Goal: Task Accomplishment & Management: Complete application form

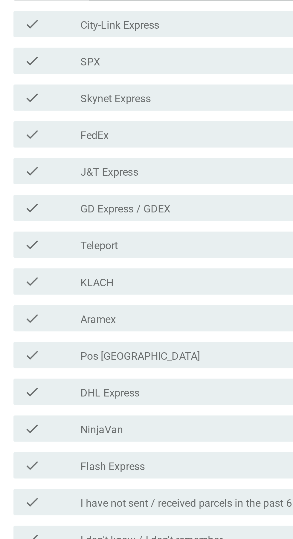
click at [156, 159] on div "check_box_outline_blank ABX Express" at bounding box center [161, 155] width 128 height 7
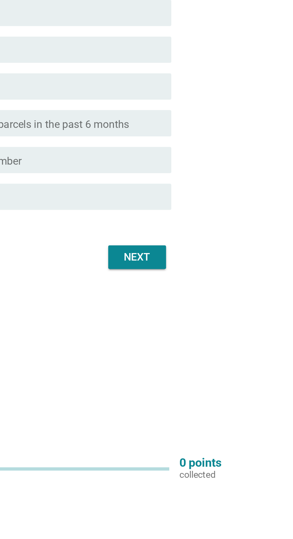
scroll to position [15, 0]
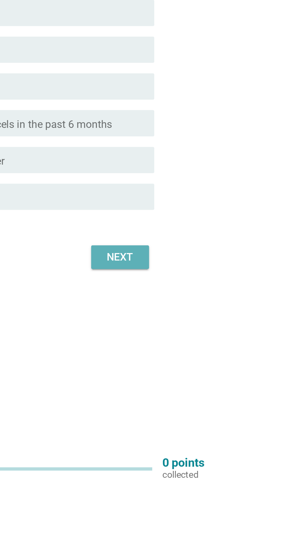
click at [224, 441] on button "Next" at bounding box center [214, 435] width 26 height 11
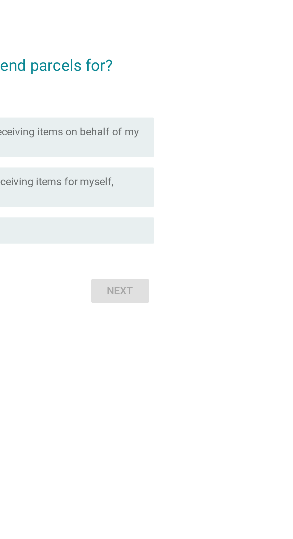
scroll to position [0, 0]
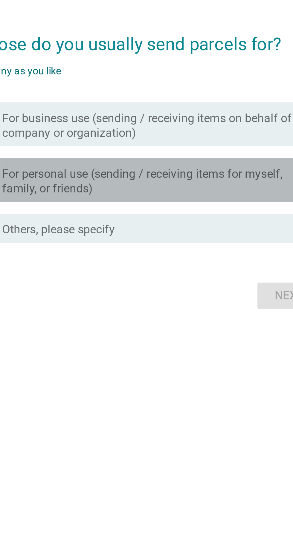
click at [207, 283] on label "For personal use (sending / receiving items for myself, family, or friends)" at bounding box center [161, 277] width 128 height 12
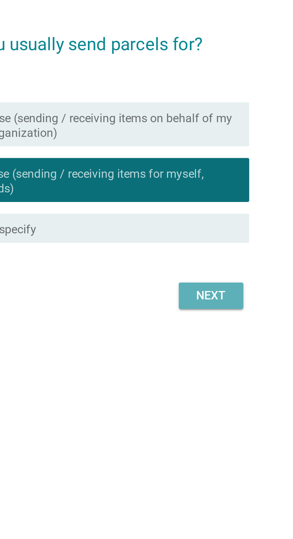
click at [221, 327] on div "Next" at bounding box center [214, 323] width 17 height 7
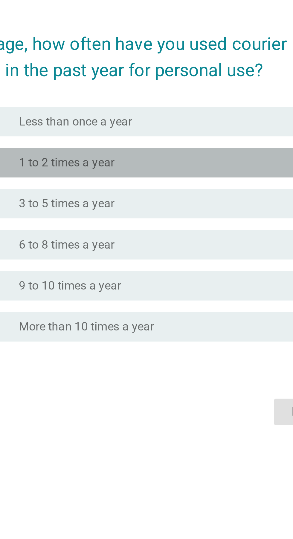
click at [156, 248] on div "radio_button_unchecked 1 to 2 times a year" at bounding box center [158, 245] width 123 height 6
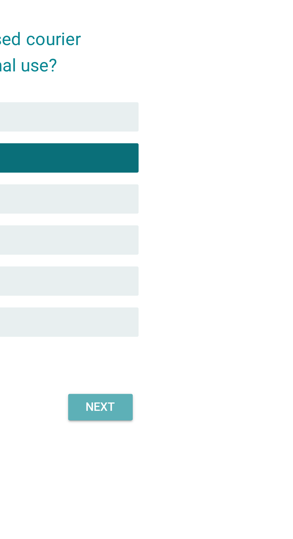
click at [219, 350] on div "Next" at bounding box center [214, 346] width 17 height 7
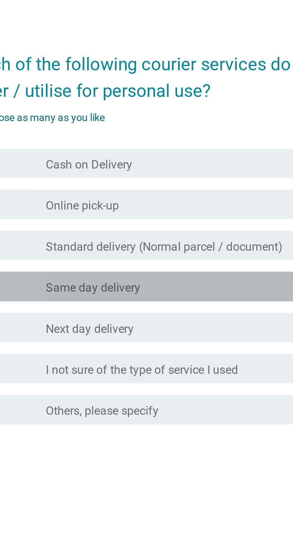
click at [169, 282] on div "check_box_outline_blank Same day delivery" at bounding box center [161, 278] width 128 height 7
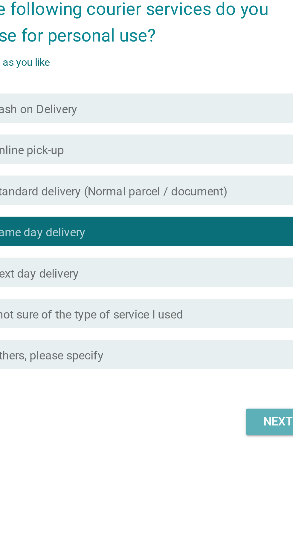
click at [212, 360] on div "Next" at bounding box center [214, 355] width 17 height 7
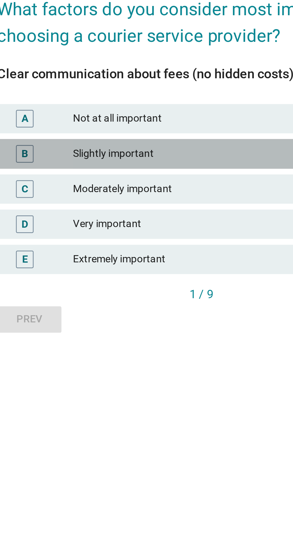
click at [155, 257] on div "Slightly important" at bounding box center [159, 253] width 131 height 7
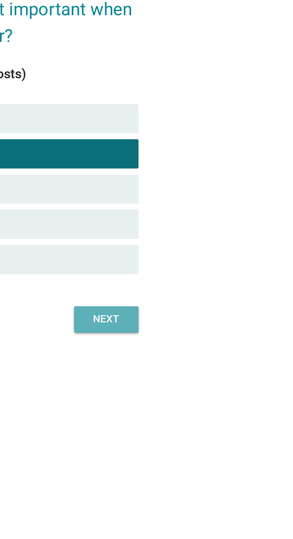
click at [215, 326] on button "Next" at bounding box center [217, 320] width 26 height 11
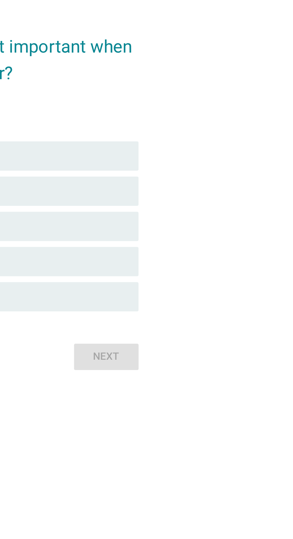
scroll to position [0, 0]
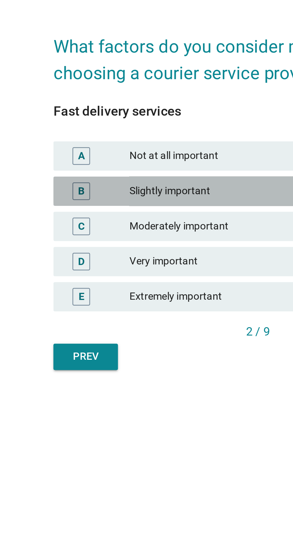
click at [145, 272] on div "Slightly important" at bounding box center [159, 268] width 131 height 7
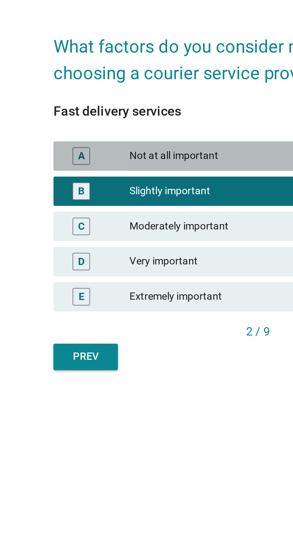
click at [145, 258] on div "Not at all important" at bounding box center [159, 254] width 131 height 7
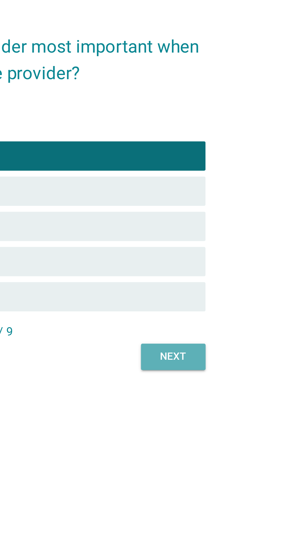
click at [222, 339] on div "Next" at bounding box center [216, 336] width 17 height 6
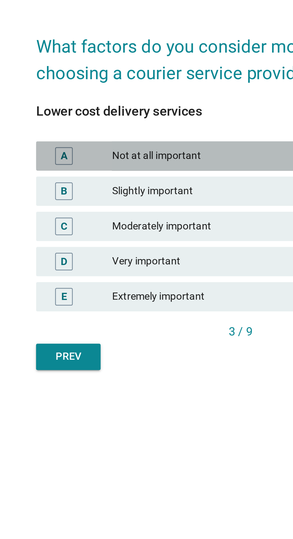
click at [148, 258] on div "Not at all important" at bounding box center [159, 254] width 131 height 7
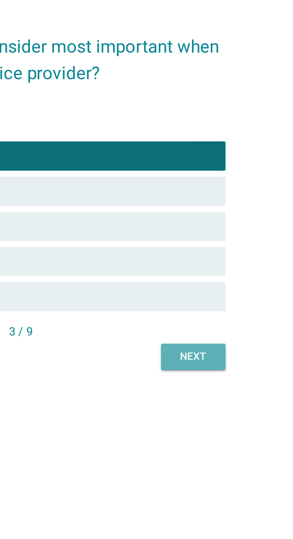
click at [228, 341] on button "Next" at bounding box center [217, 336] width 26 height 11
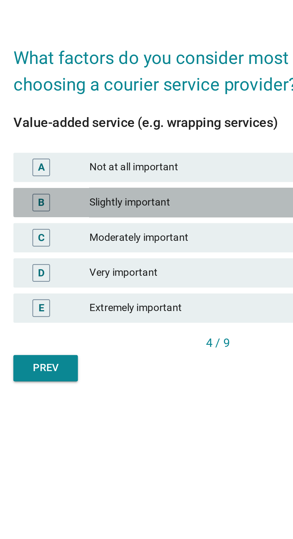
click at [141, 272] on div "Slightly important" at bounding box center [159, 268] width 131 height 7
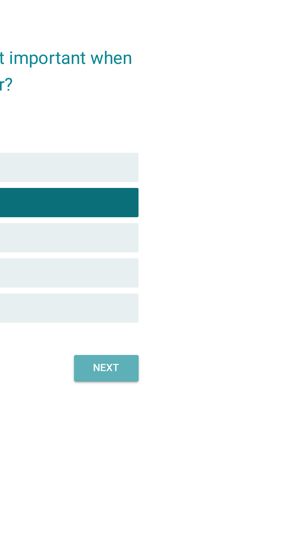
click at [214, 339] on div "Next" at bounding box center [216, 336] width 17 height 6
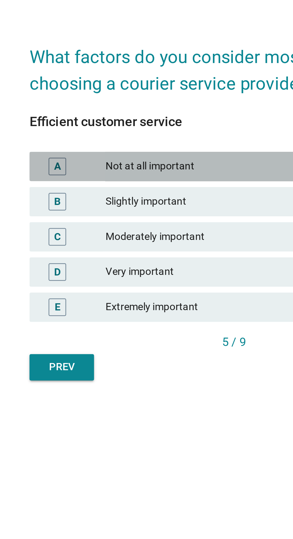
click at [150, 258] on div "Not at all important" at bounding box center [159, 254] width 131 height 7
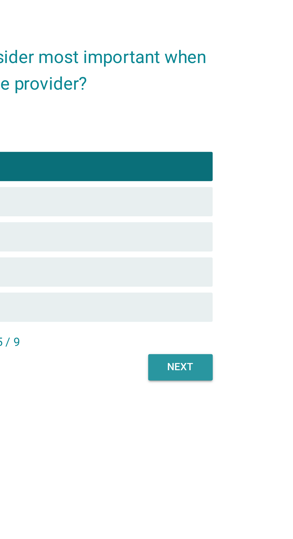
click at [226, 341] on button "Next" at bounding box center [217, 336] width 26 height 11
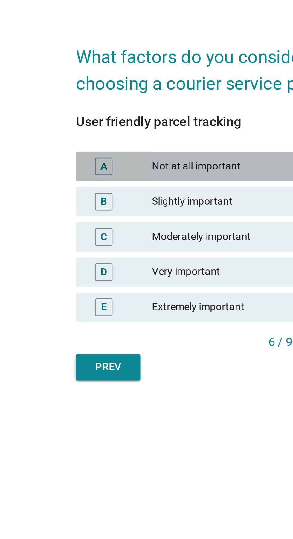
click at [136, 258] on div "Not at all important" at bounding box center [159, 254] width 131 height 7
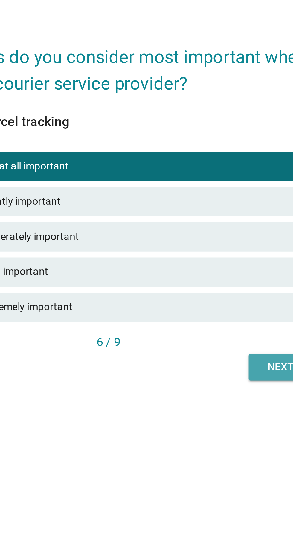
click at [207, 341] on button "Next" at bounding box center [217, 336] width 26 height 11
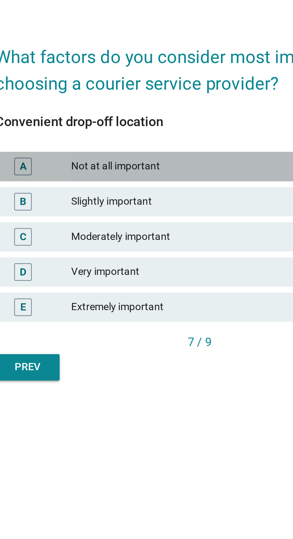
click at [166, 258] on div "Not at all important" at bounding box center [159, 254] width 131 height 7
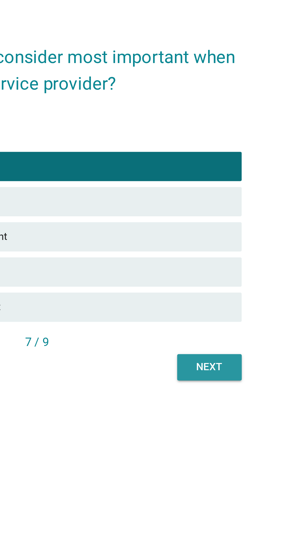
click at [222, 339] on div "Next" at bounding box center [216, 336] width 17 height 6
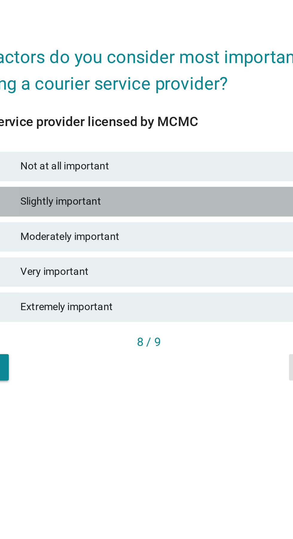
click at [168, 272] on div "Slightly important" at bounding box center [159, 268] width 131 height 7
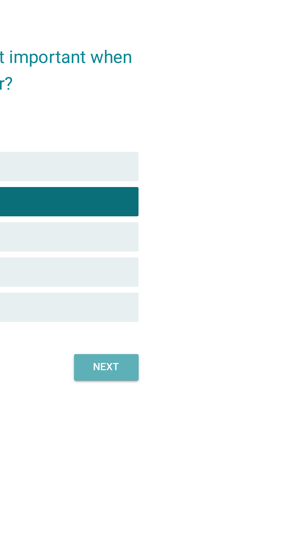
click at [216, 339] on div "Next" at bounding box center [216, 336] width 17 height 6
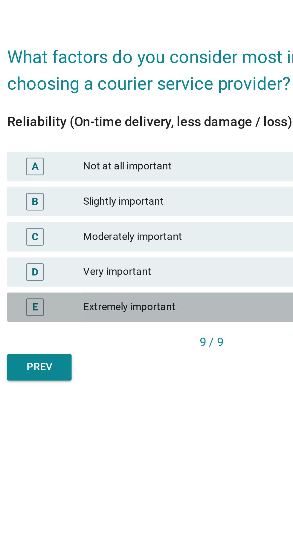
click at [141, 315] on div "Extremely important" at bounding box center [159, 311] width 131 height 7
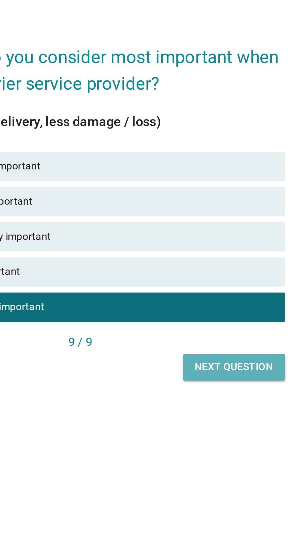
click at [206, 339] on div "Next question" at bounding box center [209, 336] width 32 height 6
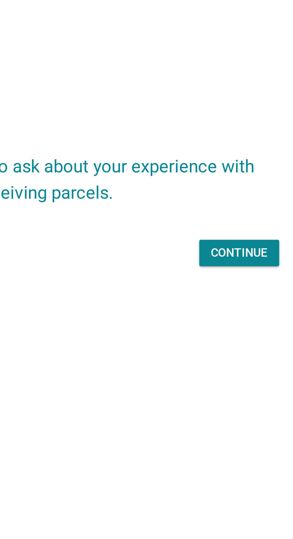
scroll to position [45, 0]
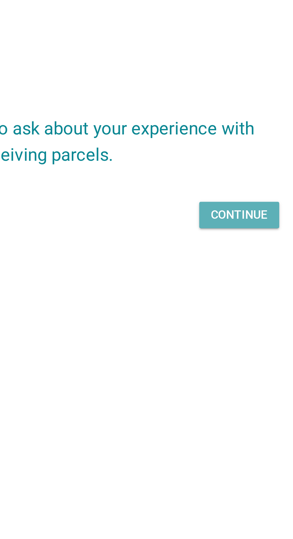
click at [222, 268] on button "Continue" at bounding box center [211, 273] width 33 height 11
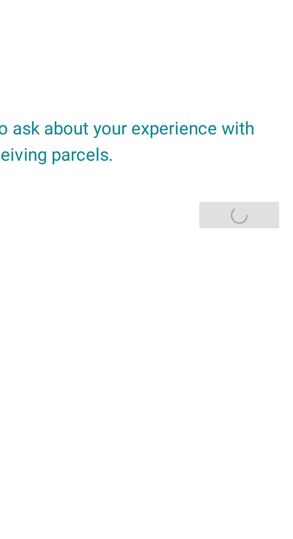
scroll to position [0, 0]
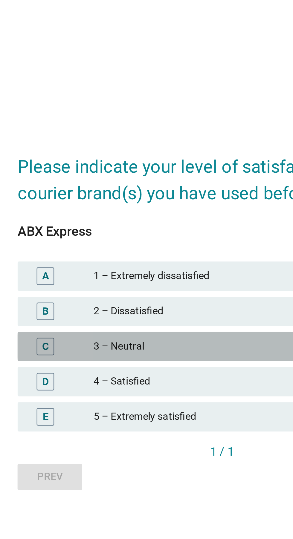
click at [126, 286] on div "3 – Neutral" at bounding box center [159, 282] width 131 height 7
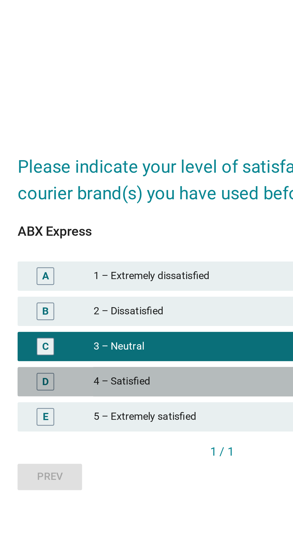
click at [135, 303] on div "D 4 – Satisfied" at bounding box center [146, 297] width 167 height 12
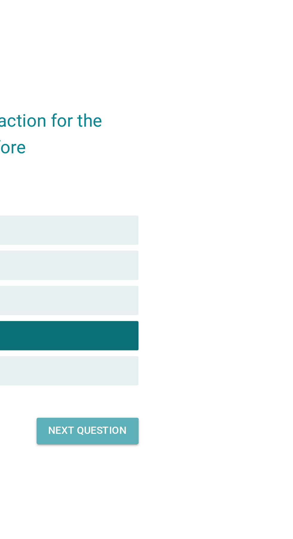
click at [215, 339] on div "Next question" at bounding box center [209, 336] width 32 height 6
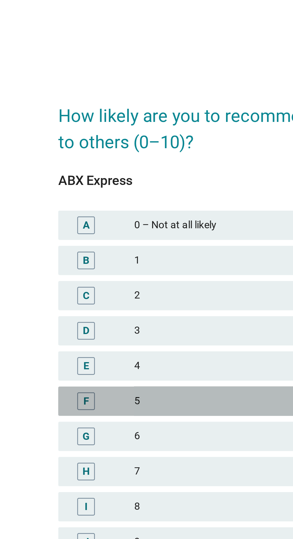
click at [129, 289] on div "F 5" at bounding box center [146, 283] width 167 height 12
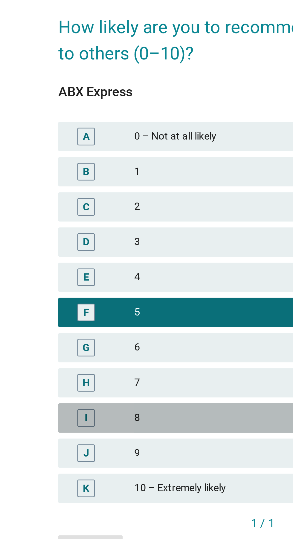
click at [72, 329] on div "I" at bounding box center [74, 325] width 7 height 7
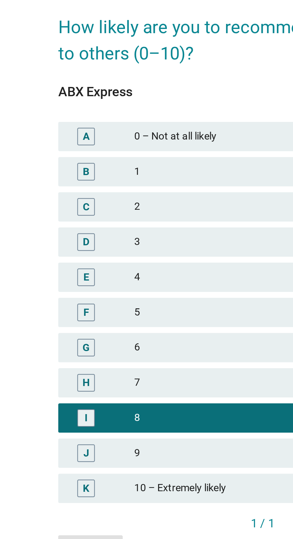
click at [73, 318] on div "H 7" at bounding box center [146, 312] width 167 height 12
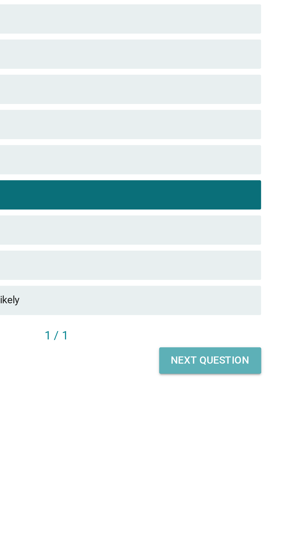
click at [220, 384] on button "Next question" at bounding box center [209, 379] width 42 height 11
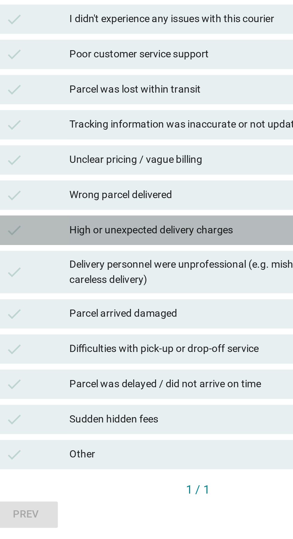
click at [150, 289] on div "High or unexpected delivery charges" at bounding box center [159, 285] width 131 height 7
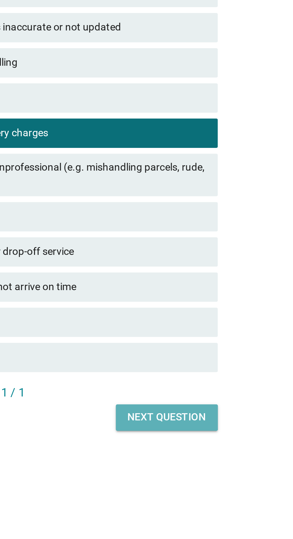
click at [212, 405] on div "Next question" at bounding box center [209, 401] width 32 height 6
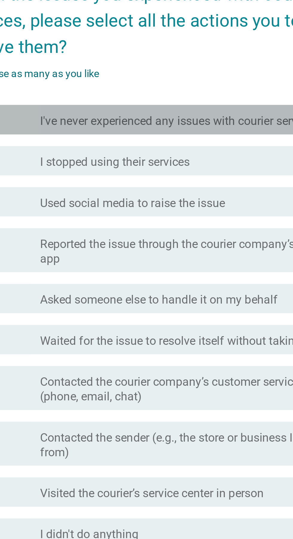
click at [189, 195] on label "I've never experienced any issues with courier services" at bounding box center [153, 192] width 113 height 6
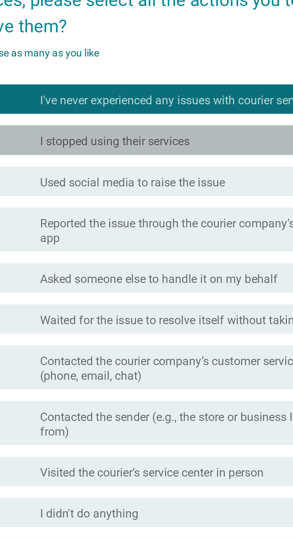
click at [157, 211] on label "I stopped using their services" at bounding box center [127, 208] width 61 height 6
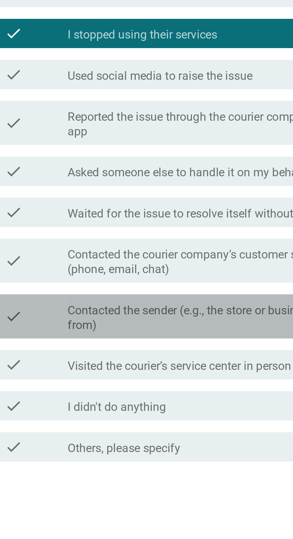
click at [182, 330] on label "Contacted the sender (e.g., the store or business I purchased from)" at bounding box center [161, 324] width 128 height 12
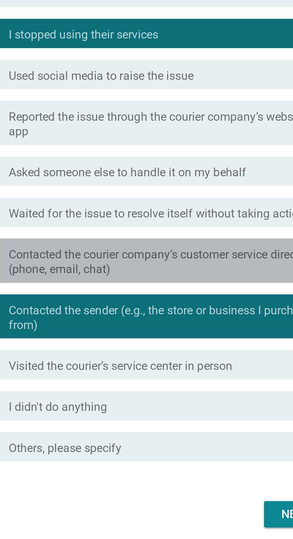
click at [202, 307] on label "Contacted the courier company’s customer service directly (phone, email, chat)" at bounding box center [161, 301] width 128 height 12
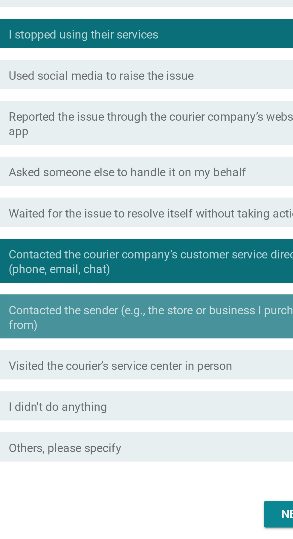
click at [184, 330] on label "Contacted the sender (e.g., the store or business I purchased from)" at bounding box center [161, 324] width 128 height 12
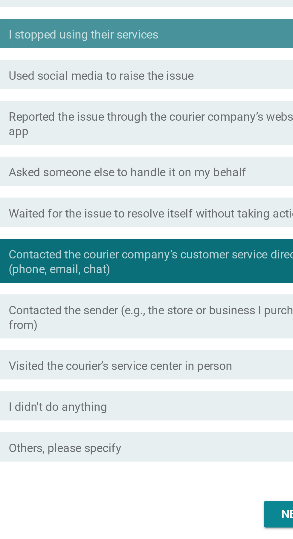
click at [196, 214] on div "check check_box I stopped using their services" at bounding box center [148, 208] width 163 height 12
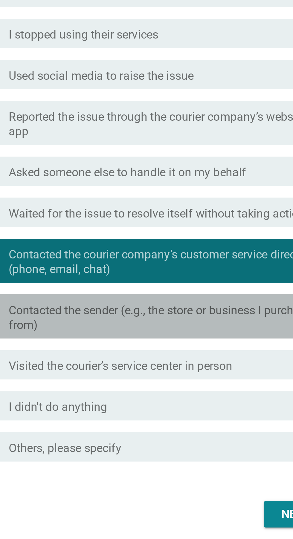
click at [195, 330] on label "Contacted the sender (e.g., the store or business I purchased from)" at bounding box center [161, 324] width 128 height 12
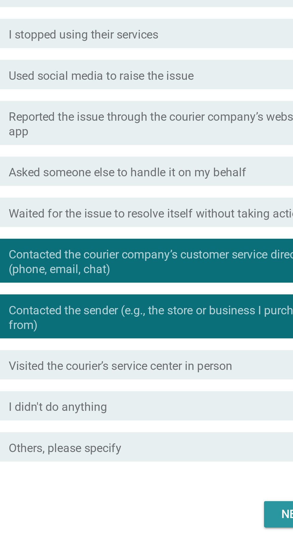
click at [207, 407] on div "Next" at bounding box center [214, 403] width 17 height 7
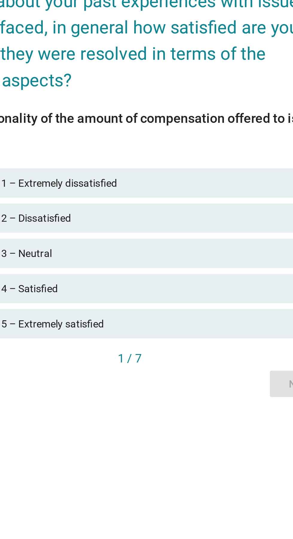
scroll to position [15, 0]
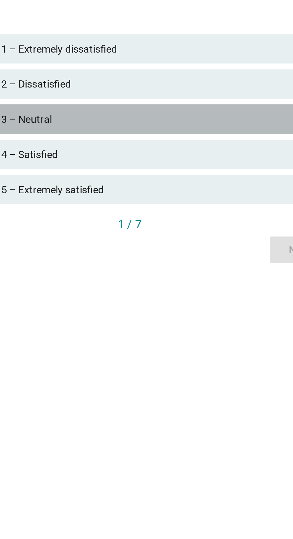
click at [167, 286] on div "3 – Neutral" at bounding box center [159, 282] width 131 height 7
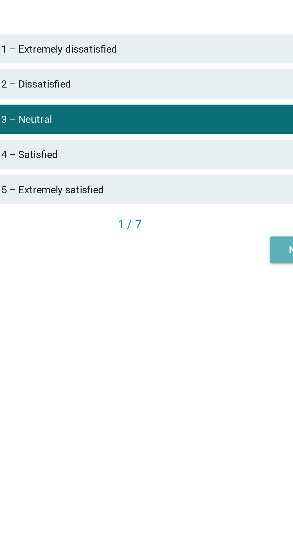
click at [207, 341] on button "Next" at bounding box center [217, 335] width 26 height 11
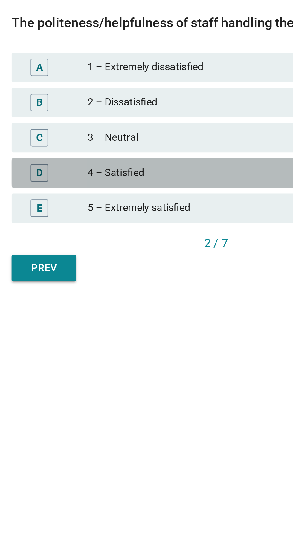
click at [129, 308] on div "4 – Satisfied" at bounding box center [159, 303] width 131 height 7
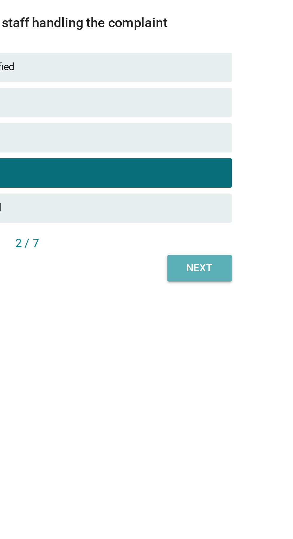
click at [218, 346] on div "Next" at bounding box center [216, 343] width 17 height 6
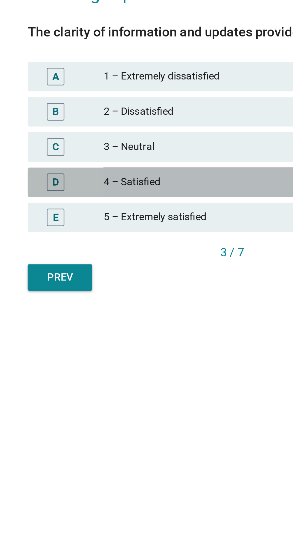
click at [124, 312] on div "4 – Satisfied" at bounding box center [159, 307] width 131 height 7
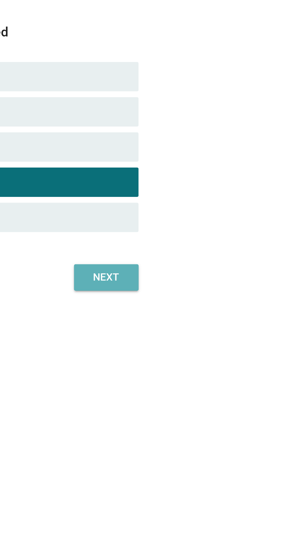
click at [217, 350] on div "Next" at bounding box center [216, 347] width 17 height 6
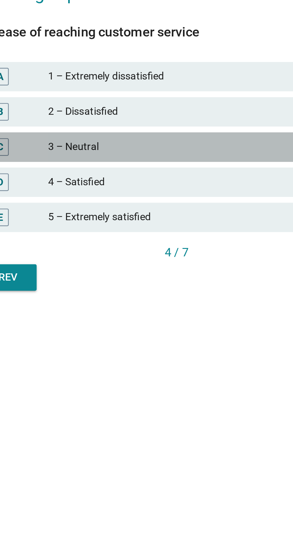
click at [158, 297] on div "3 – Neutral" at bounding box center [159, 293] width 131 height 7
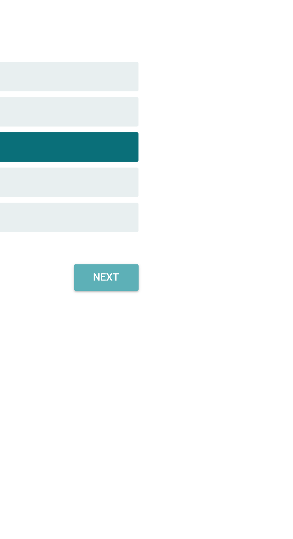
click at [224, 352] on button "Next" at bounding box center [217, 346] width 26 height 11
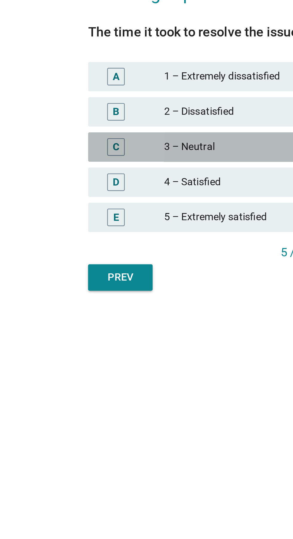
click at [124, 297] on div "3 – Neutral" at bounding box center [159, 293] width 131 height 7
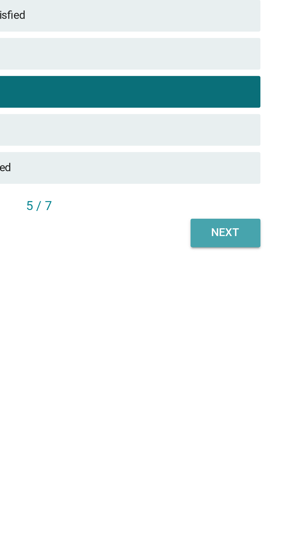
click at [221, 350] on div "Next" at bounding box center [216, 347] width 17 height 6
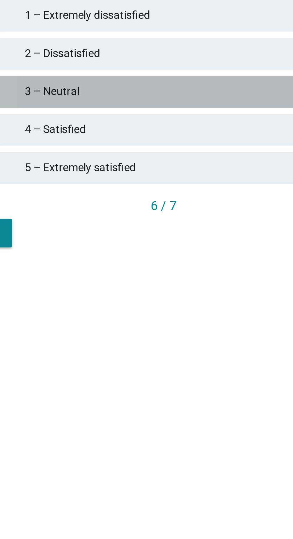
click at [144, 297] on div "3 – Neutral" at bounding box center [159, 293] width 131 height 7
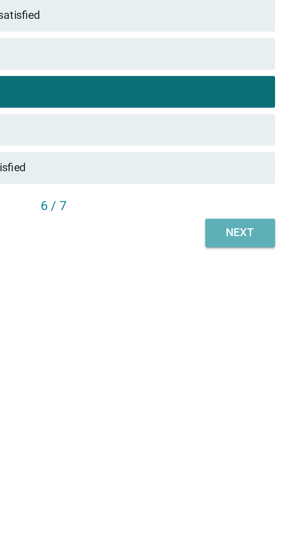
click at [212, 350] on div "Next" at bounding box center [216, 347] width 17 height 6
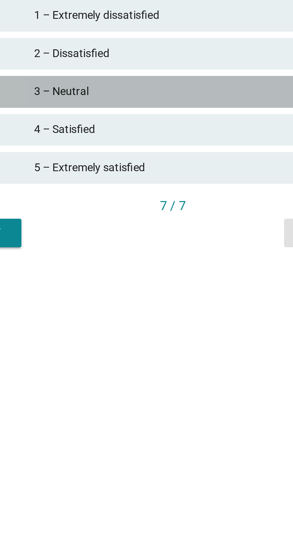
click at [139, 297] on div "3 – Neutral" at bounding box center [159, 293] width 131 height 7
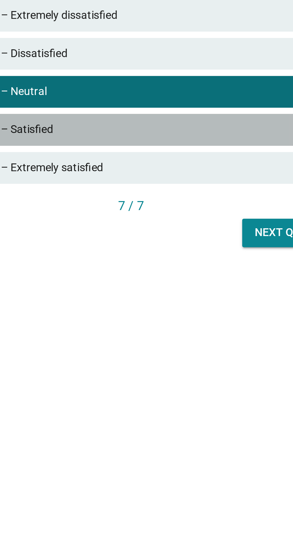
click at [155, 312] on div "4 – Satisfied" at bounding box center [159, 307] width 131 height 7
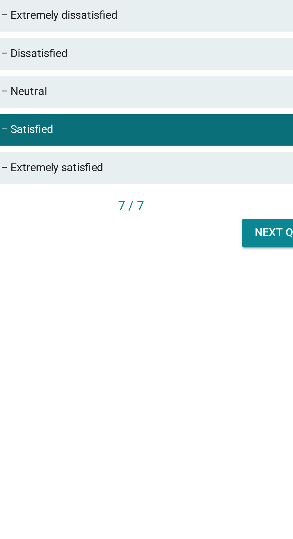
click at [196, 340] on div "7 / 7" at bounding box center [146, 336] width 167 height 7
click at [194, 352] on button "Next question" at bounding box center [209, 346] width 42 height 11
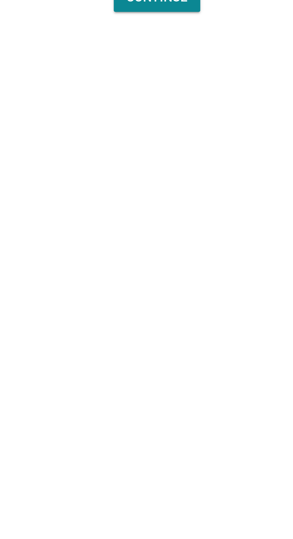
scroll to position [15, 0]
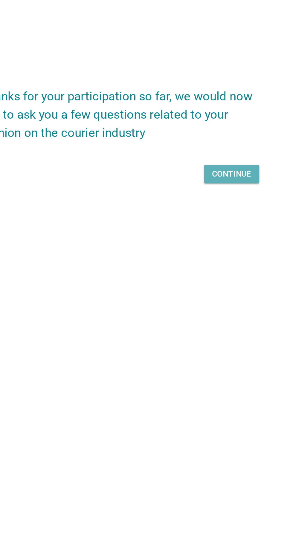
click at [219, 285] on button "Continue" at bounding box center [211, 279] width 33 height 11
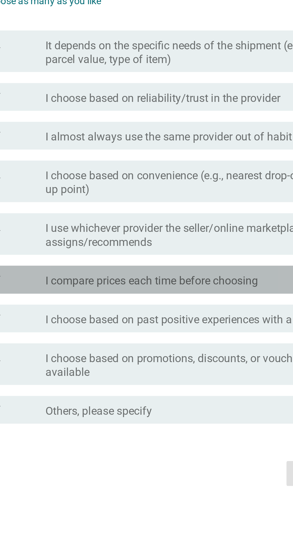
click at [181, 305] on label "I compare prices each time before choosing" at bounding box center [143, 302] width 92 height 6
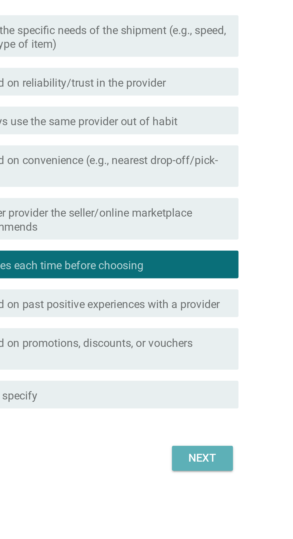
click at [217, 388] on div "Next" at bounding box center [214, 384] width 17 height 7
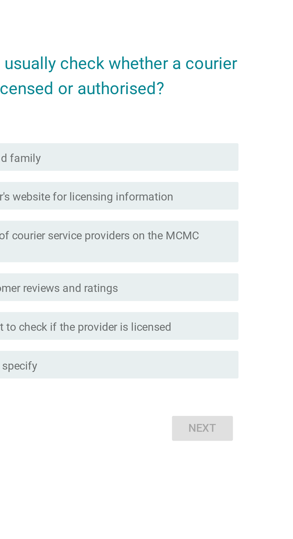
scroll to position [15, 0]
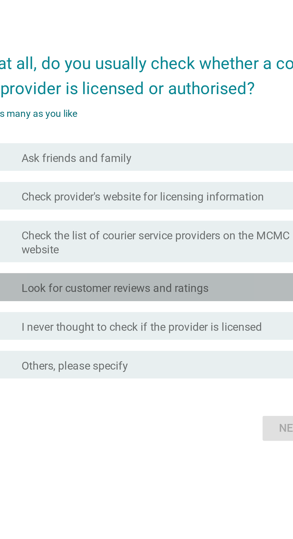
click at [110, 278] on label "Look for customer reviews and ratings" at bounding box center [137, 275] width 81 height 6
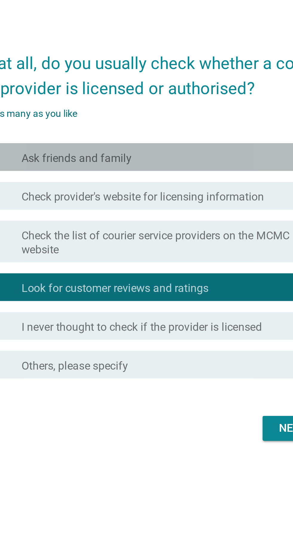
click at [97, 221] on div at bounding box center [97, 219] width 0 height 4
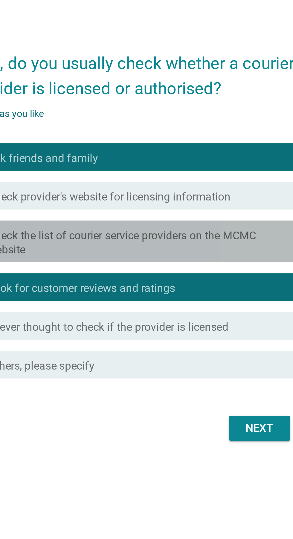
click at [122, 261] on label "Check the list of courier service providers on the MCMC website" at bounding box center [161, 255] width 128 height 12
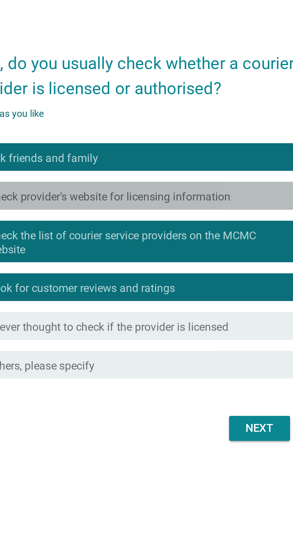
click at [118, 239] on label "Check provider's website for licensing information" at bounding box center [149, 236] width 105 height 6
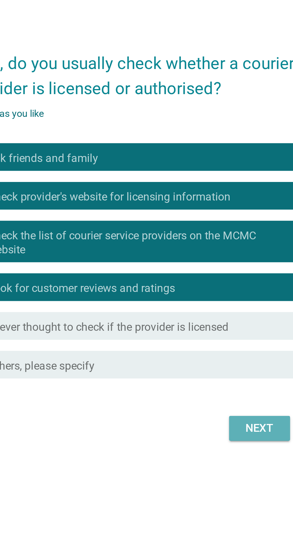
click at [217, 339] on div "Next" at bounding box center [214, 335] width 17 height 7
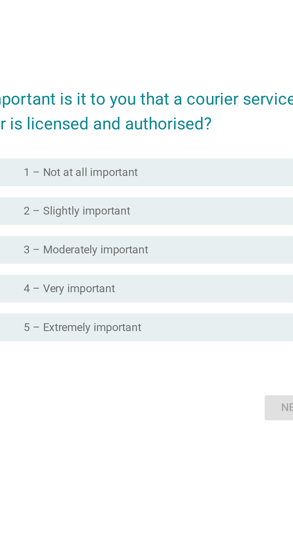
click at [106, 261] on label "3 – Moderately important" at bounding box center [124, 258] width 54 height 6
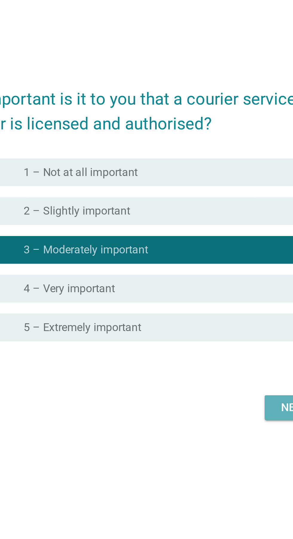
click at [205, 332] on button "Next" at bounding box center [214, 326] width 26 height 11
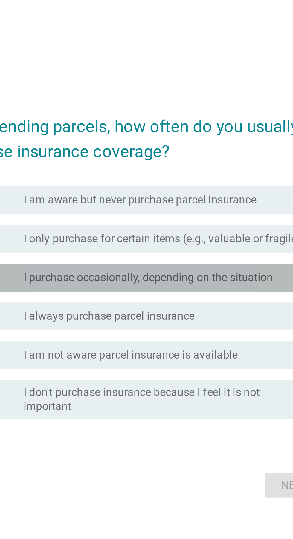
click at [166, 262] on label "I purchase occasionally, depending on the situation" at bounding box center [151, 260] width 108 height 6
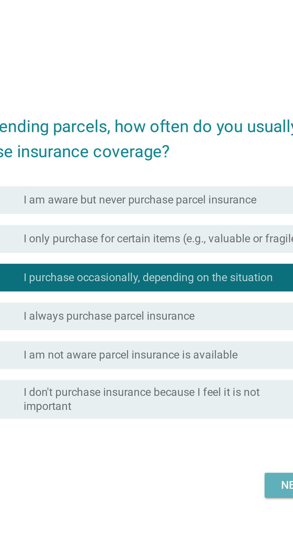
click at [202, 355] on button "Next" at bounding box center [214, 349] width 26 height 11
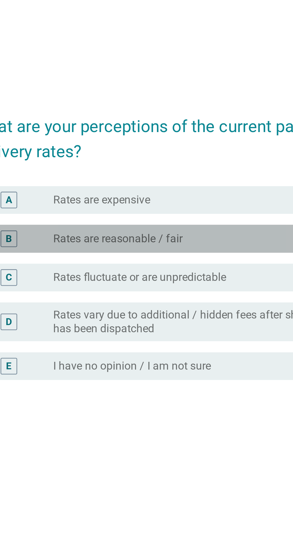
click at [97, 246] on label "Rates are reasonable / fair" at bounding box center [125, 243] width 56 height 6
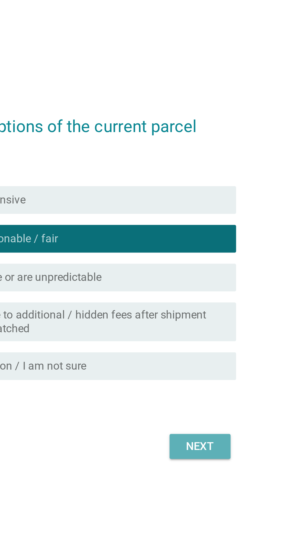
click at [220, 336] on div "Next" at bounding box center [214, 332] width 17 height 7
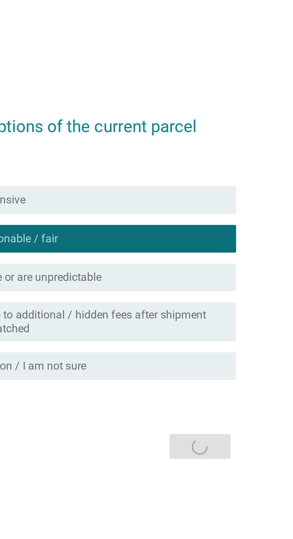
scroll to position [11, 0]
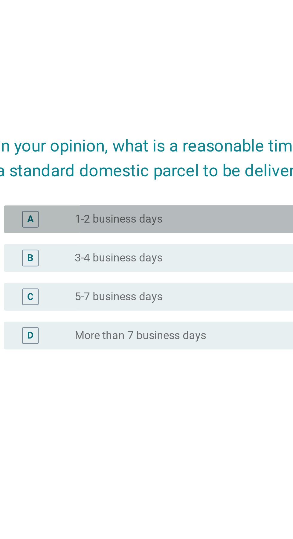
click at [155, 237] on div "radio_button_unchecked 1-2 business days" at bounding box center [158, 234] width 123 height 6
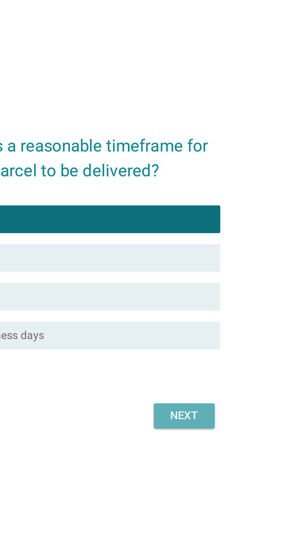
click at [217, 323] on div "Next" at bounding box center [214, 319] width 17 height 7
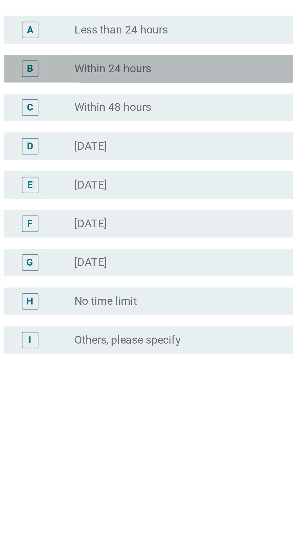
click at [93, 245] on div "B" at bounding box center [84, 241] width 26 height 7
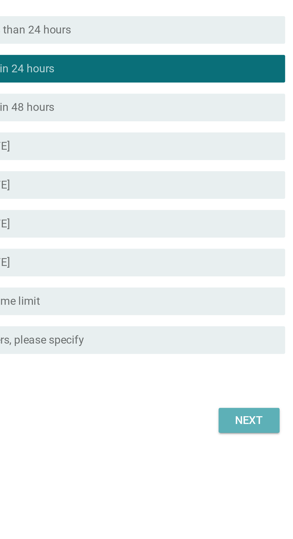
click at [208, 399] on button "Next" at bounding box center [214, 393] width 26 height 11
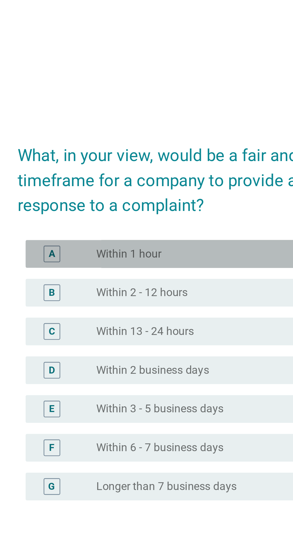
scroll to position [15, 0]
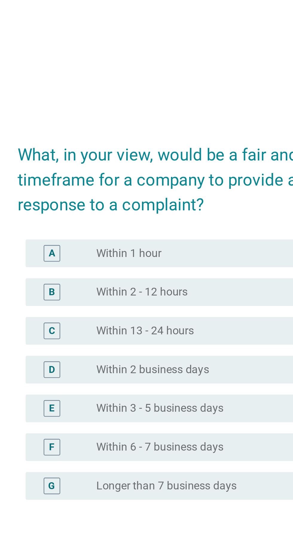
click at [94, 250] on div "C radio_button_unchecked Within 13 - 24 hours" at bounding box center [148, 244] width 163 height 12
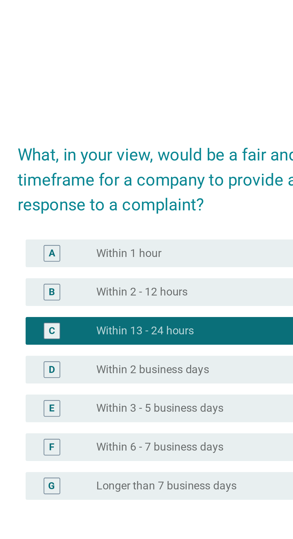
click at [89, 231] on div "B" at bounding box center [84, 226] width 26 height 7
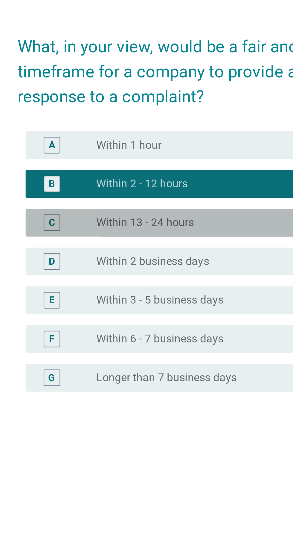
click at [84, 247] on div "C" at bounding box center [84, 243] width 26 height 7
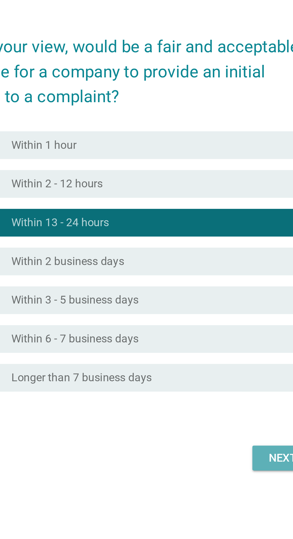
click at [203, 351] on button "Next" at bounding box center [214, 345] width 26 height 11
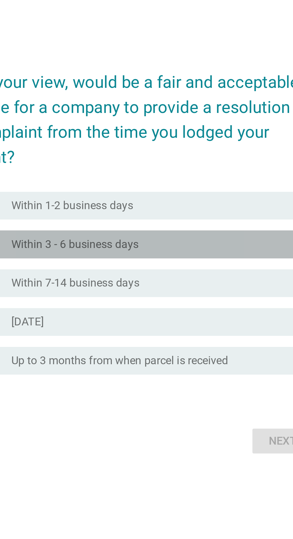
click at [113, 252] on label "Within 3 - 6 business days" at bounding box center [124, 249] width 55 height 6
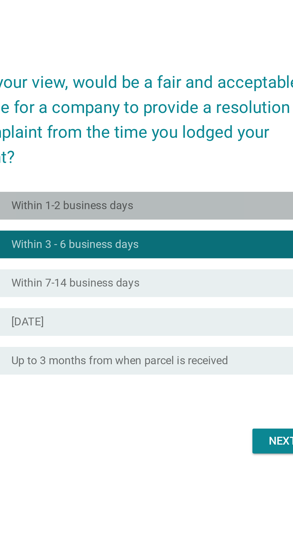
click at [108, 235] on label "Within 1-2 business days" at bounding box center [123, 232] width 53 height 6
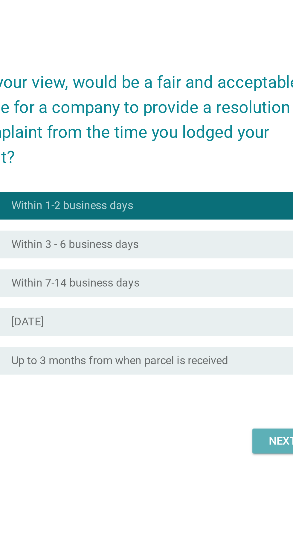
click at [209, 338] on div "Next" at bounding box center [214, 333] width 17 height 7
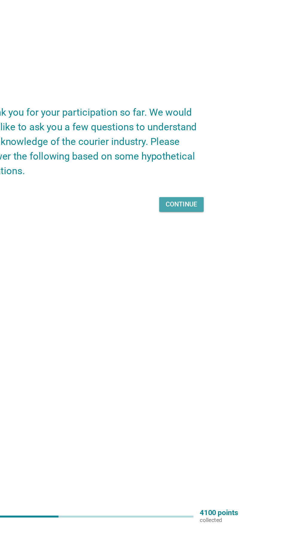
scroll to position [3, 0]
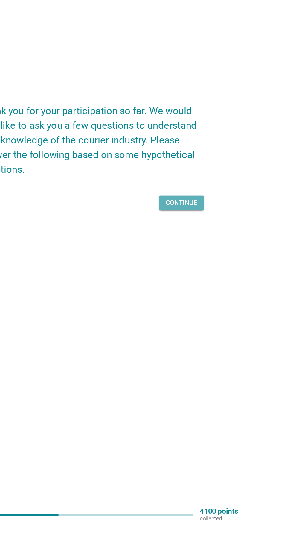
click at [225, 308] on button "Continue" at bounding box center [211, 302] width 33 height 11
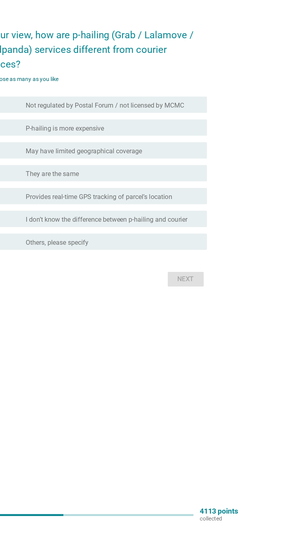
scroll to position [0, 0]
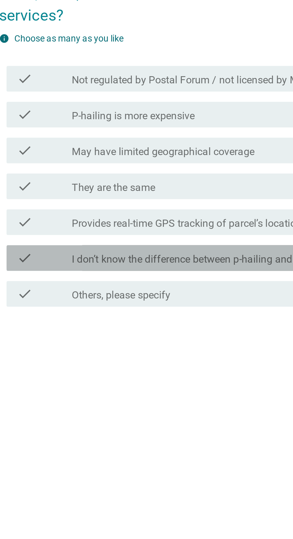
click at [176, 321] on label "I don’t know the difference between p-hailing and courier" at bounding box center [156, 318] width 118 height 6
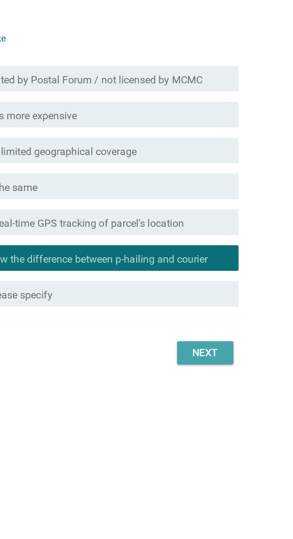
click at [220, 365] on div "Next" at bounding box center [214, 361] width 17 height 7
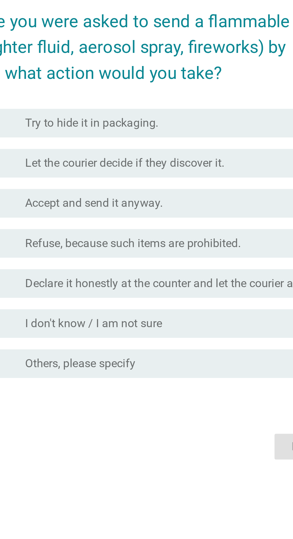
scroll to position [4, 0]
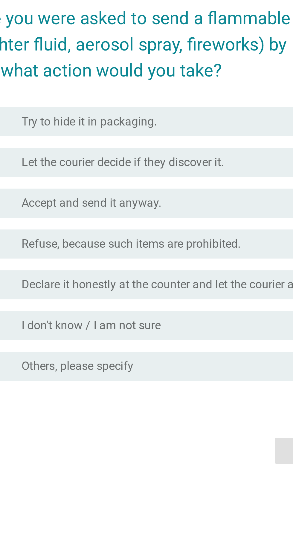
click at [177, 308] on div "radio_button_unchecked I don't know / I am not sure" at bounding box center [158, 305] width 123 height 6
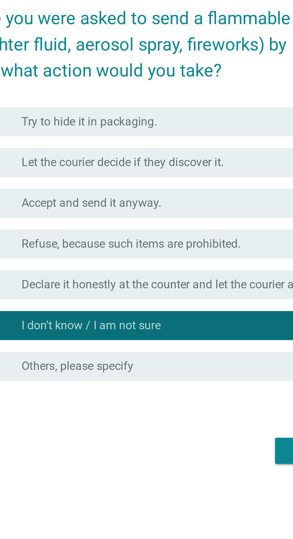
click at [202, 364] on form "Imagine you were asked to send a flammable item (e.g., lighter fluid, aerosol s…" at bounding box center [146, 266] width 167 height 196
click at [203, 362] on button "Next" at bounding box center [214, 356] width 26 height 11
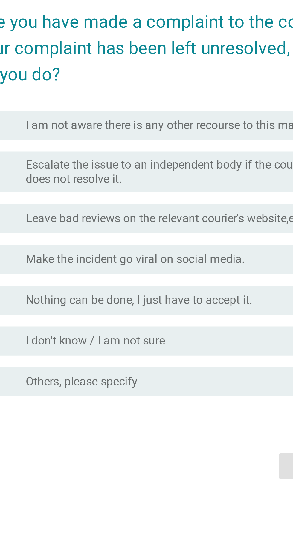
click at [118, 298] on label "Nothing can be done, I just have to accept it." at bounding box center [143, 295] width 93 height 6
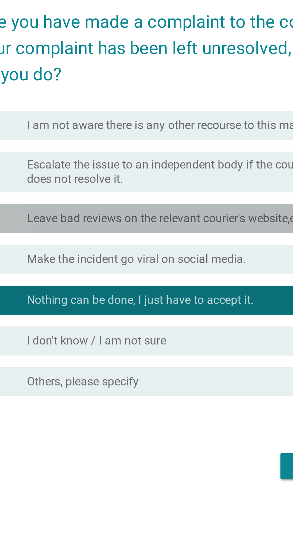
click at [88, 265] on div "C" at bounding box center [84, 261] width 26 height 7
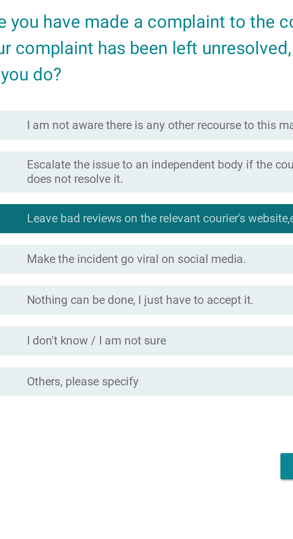
click at [106, 281] on label "Make the incident go viral on social media." at bounding box center [142, 278] width 90 height 6
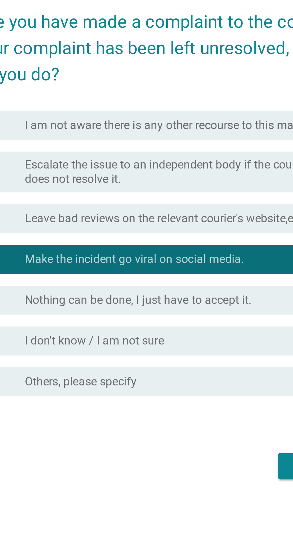
click at [119, 315] on label "I don't know / I am not sure" at bounding box center [125, 312] width 57 height 6
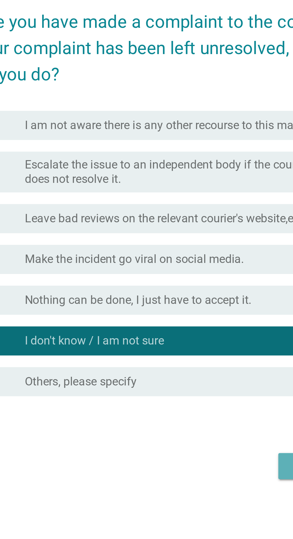
click at [204, 368] on button "Next" at bounding box center [214, 363] width 26 height 11
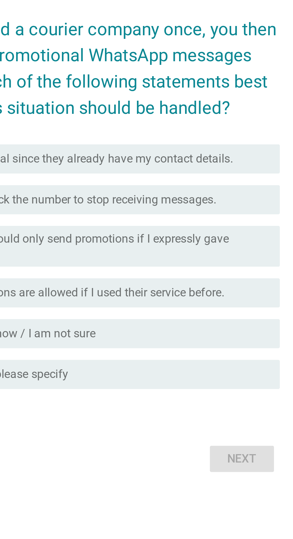
scroll to position [8, 0]
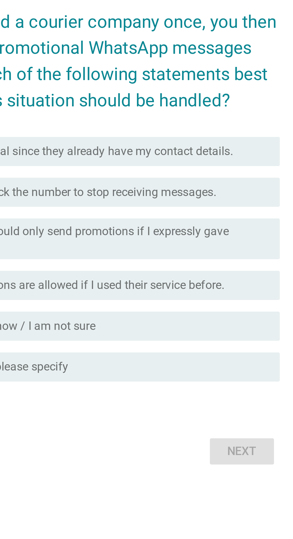
click at [229, 359] on div "Next" at bounding box center [146, 351] width 167 height 14
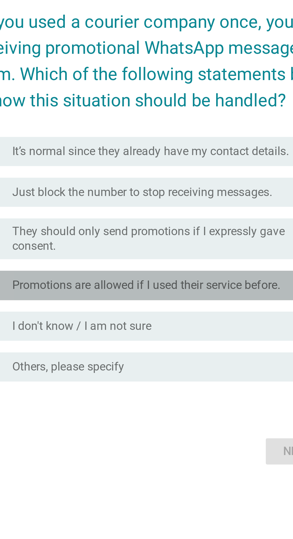
click at [184, 286] on label "Promotions are allowed if I used their service before." at bounding box center [152, 283] width 110 height 6
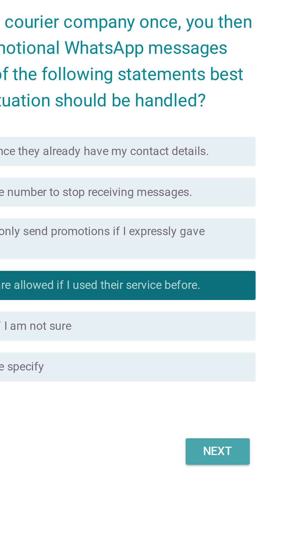
click at [220, 355] on div "Next" at bounding box center [214, 351] width 17 height 7
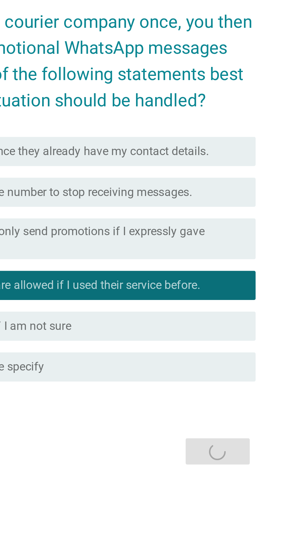
scroll to position [0, 0]
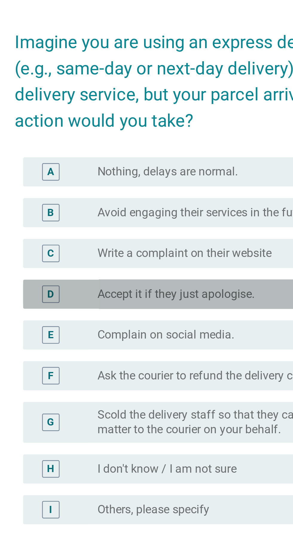
click at [161, 265] on label "Accept it if they just apologise." at bounding box center [129, 262] width 65 height 6
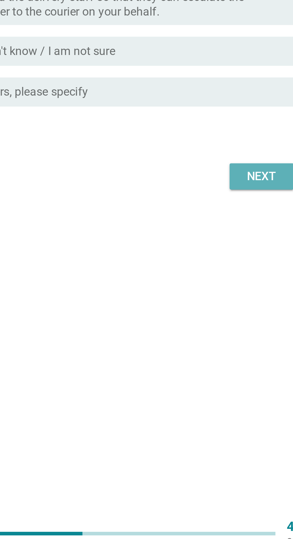
click at [218, 390] on button "Next" at bounding box center [214, 385] width 26 height 11
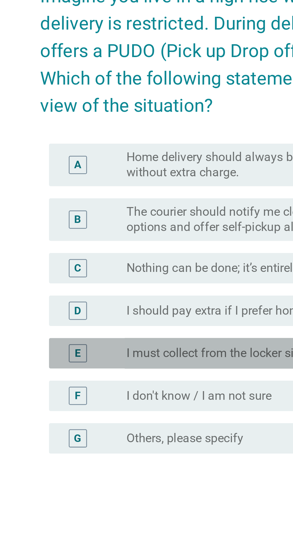
scroll to position [10, 0]
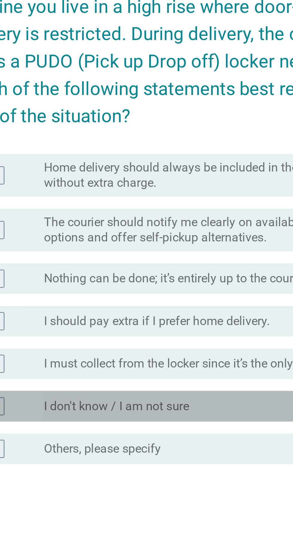
click at [104, 318] on label "I don't know / I am not sure" at bounding box center [125, 315] width 57 height 6
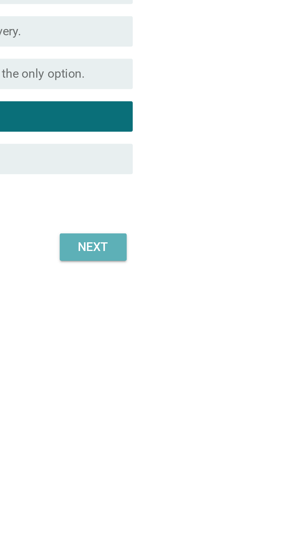
click at [218, 370] on div "Next" at bounding box center [214, 366] width 17 height 7
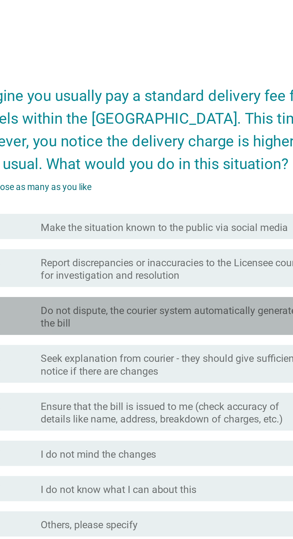
scroll to position [15, 0]
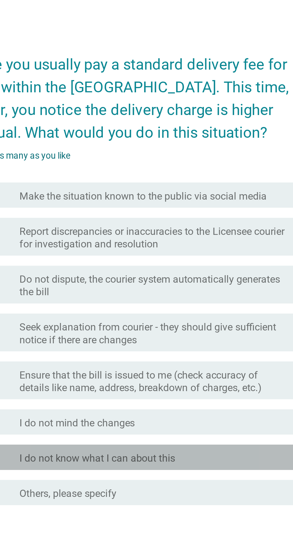
click at [104, 331] on label "I do not know what I can about this" at bounding box center [134, 328] width 74 height 6
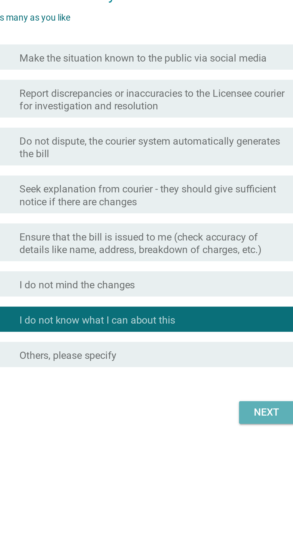
click at [208, 376] on div "Next" at bounding box center [214, 371] width 17 height 7
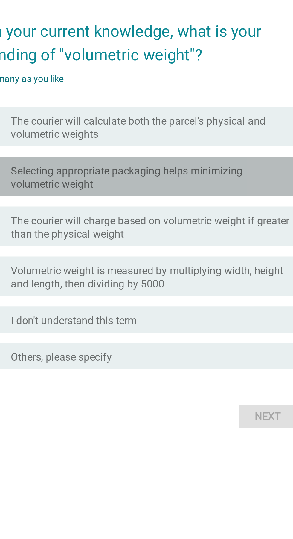
scroll to position [15, 0]
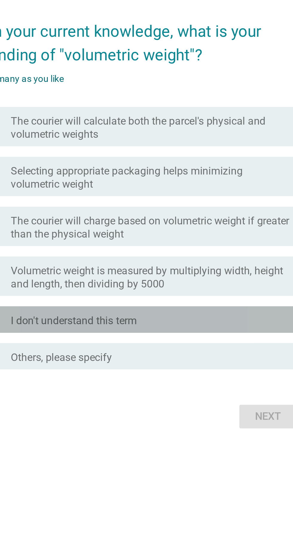
click at [198, 306] on div "check check_box_outline_blank I don't understand this term" at bounding box center [148, 300] width 163 height 12
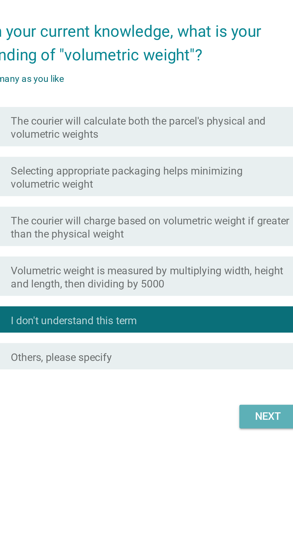
click at [217, 350] on button "Next" at bounding box center [214, 344] width 26 height 11
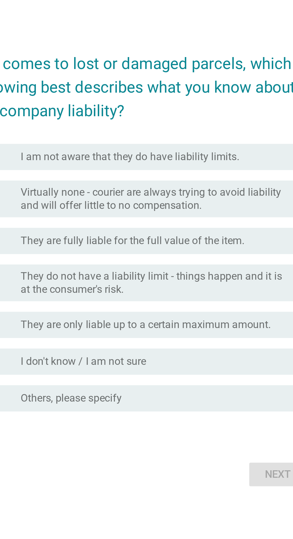
click at [212, 373] on div "Next" at bounding box center [146, 365] width 167 height 14
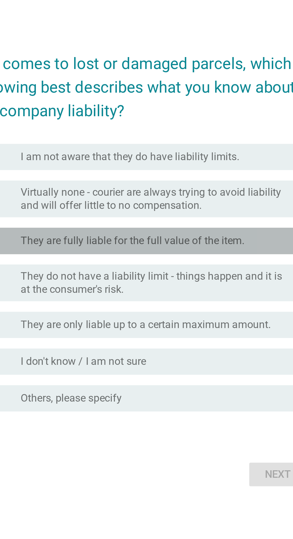
click at [194, 262] on label "They are fully liable for the full value of the item." at bounding box center [148, 259] width 102 height 6
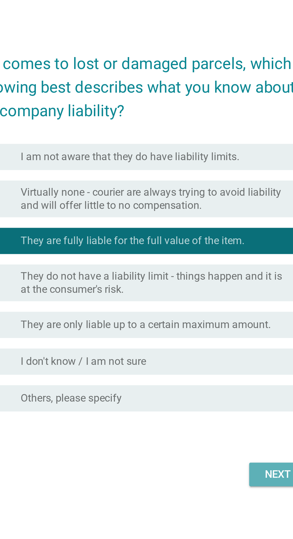
click at [211, 369] on div "Next" at bounding box center [214, 365] width 17 height 7
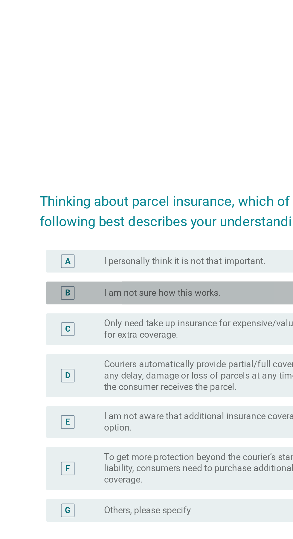
click at [169, 224] on div "radio_button_unchecked I am not sure how this works." at bounding box center [158, 221] width 123 height 6
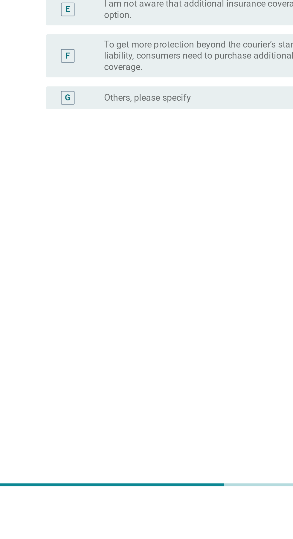
scroll to position [14, 0]
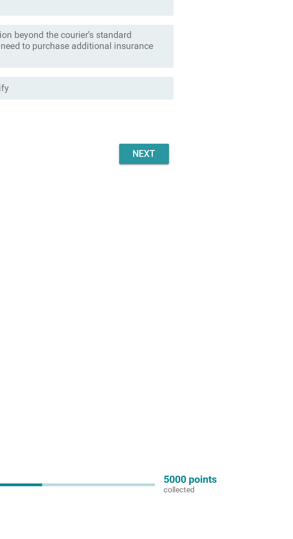
click at [215, 362] on button "Next" at bounding box center [214, 357] width 26 height 11
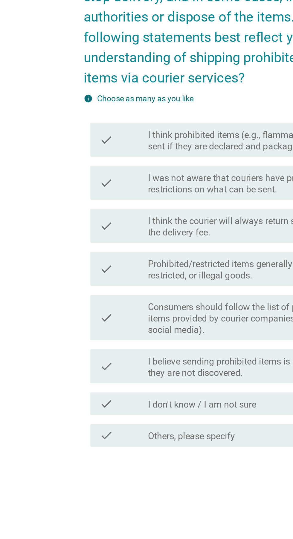
scroll to position [15, 0]
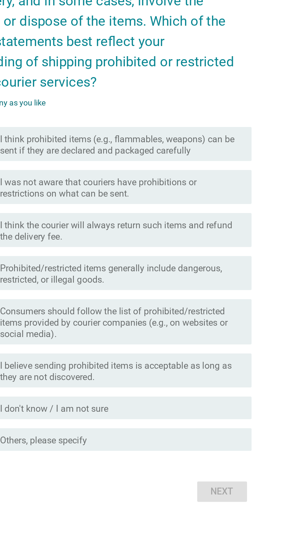
click at [219, 340] on label "I believe sending prohibited items is acceptable as long as they are not discov…" at bounding box center [161, 334] width 128 height 12
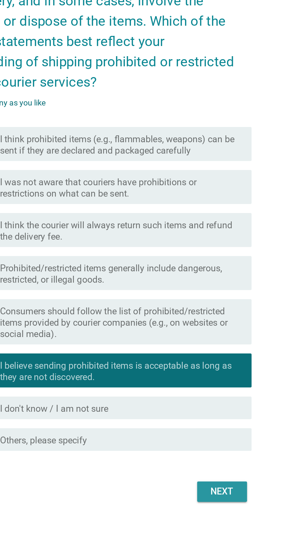
click at [217, 402] on button "Next" at bounding box center [214, 397] width 26 height 11
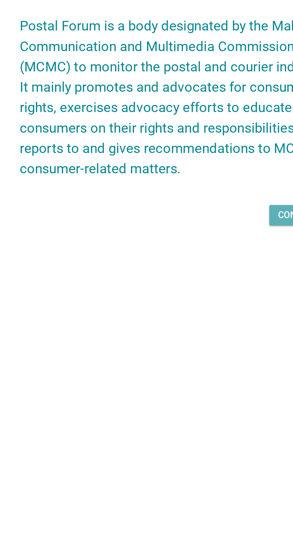
click at [200, 312] on button "Continue" at bounding box center [211, 306] width 33 height 11
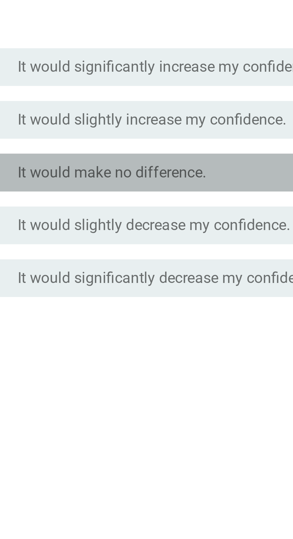
click at [107, 284] on label "It would make no difference." at bounding box center [127, 281] width 60 height 6
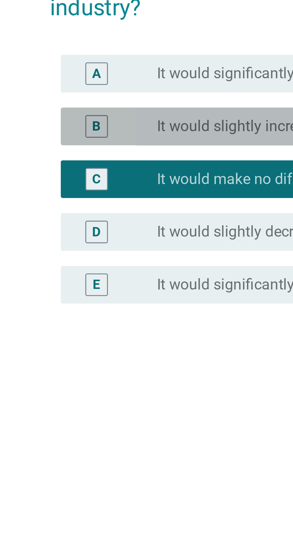
click at [133, 267] on label "It would slightly increase my confidence." at bounding box center [139, 264] width 85 height 6
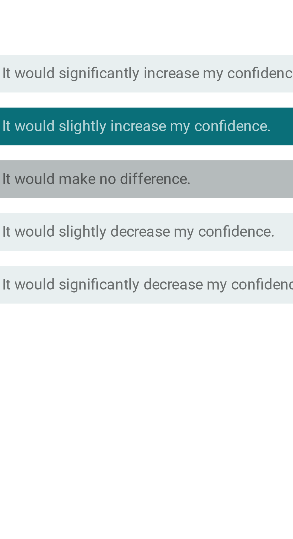
click at [175, 285] on div "radio_button_unchecked It would make no difference." at bounding box center [161, 280] width 128 height 7
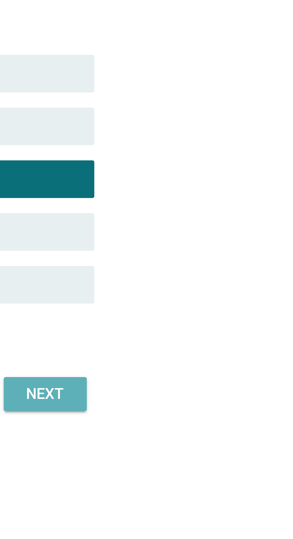
click at [221, 353] on div "Next" at bounding box center [214, 349] width 17 height 7
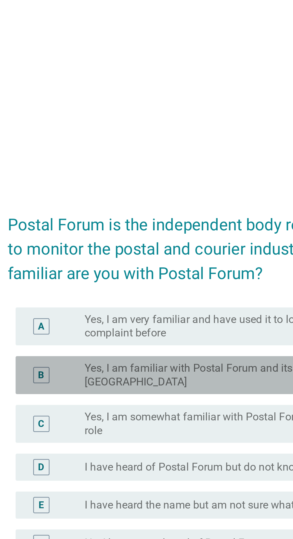
scroll to position [1, 0]
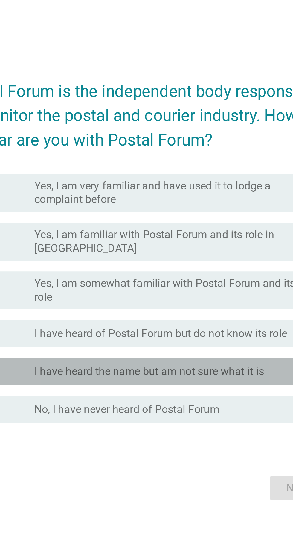
click at [126, 310] on label "I have heard the name but am not sure what it is" at bounding box center [147, 307] width 101 height 6
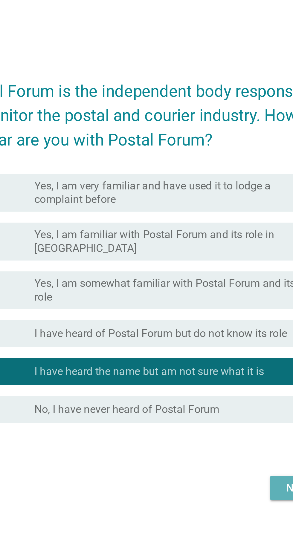
click at [205, 364] on button "Next" at bounding box center [214, 358] width 26 height 11
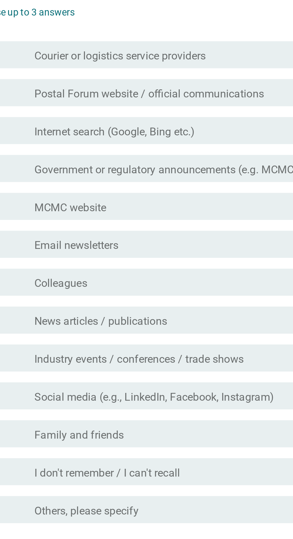
scroll to position [0, 0]
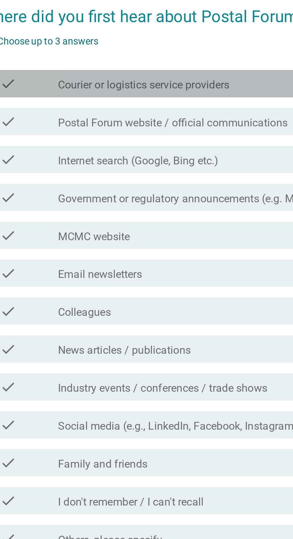
click at [189, 172] on div "check_box_outline_blank Courier or logistics service providers" at bounding box center [161, 167] width 128 height 7
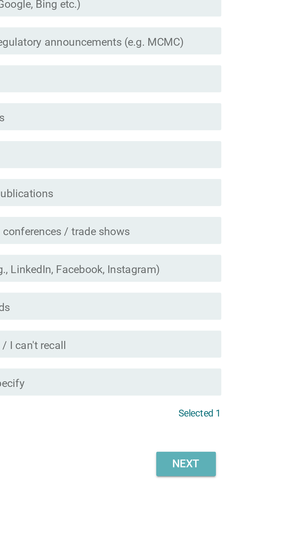
click at [214, 409] on div "Next" at bounding box center [214, 405] width 17 height 7
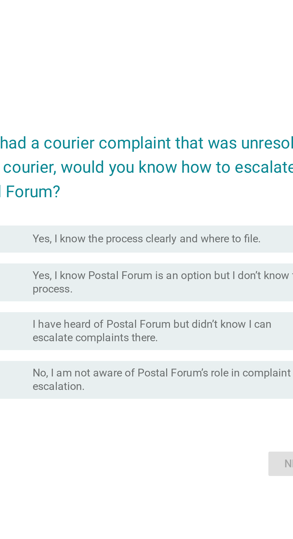
click at [212, 165] on div "If you had a courier complaint that was unresolved by the courier, would you kn…" at bounding box center [146, 269] width 293 height 539
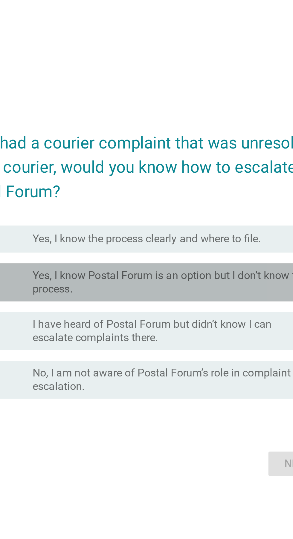
click at [112, 268] on label "Yes, I know Postal Forum is an option but I don’t know the process." at bounding box center [158, 263] width 123 height 12
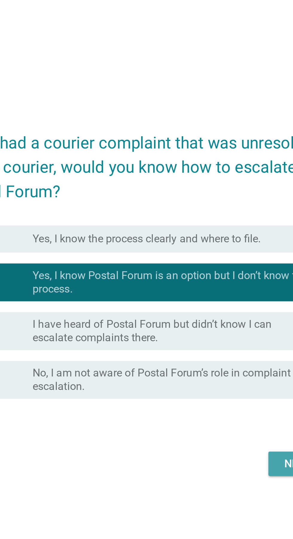
click at [209, 348] on button "Next" at bounding box center [214, 342] width 26 height 11
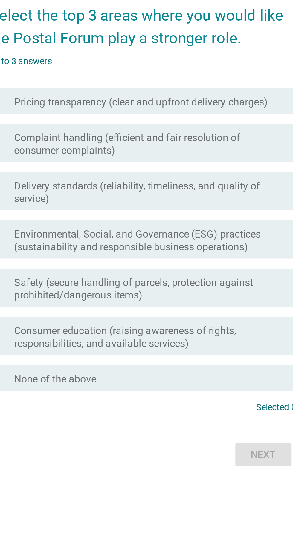
scroll to position [12, 0]
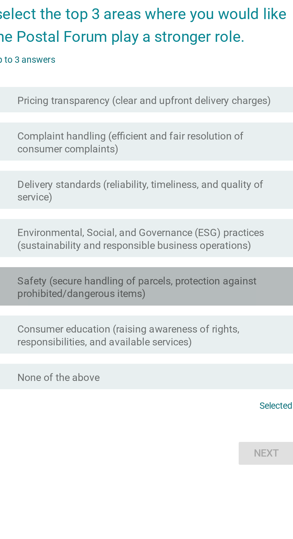
click at [104, 291] on label "Safety (secure handling of parcels, protection against prohibited/dangerous ite…" at bounding box center [161, 285] width 128 height 12
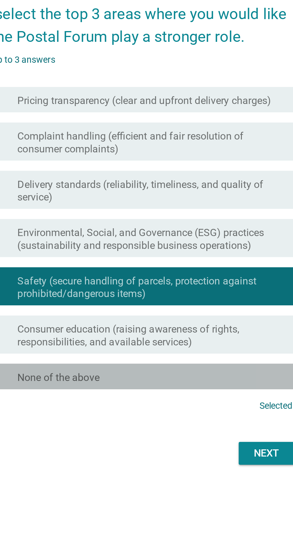
click at [105, 331] on label "None of the above" at bounding box center [116, 328] width 39 height 6
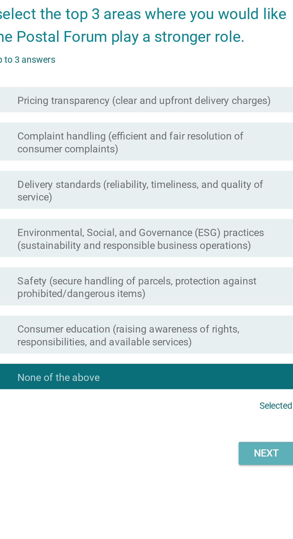
click at [216, 367] on div "Next" at bounding box center [214, 363] width 17 height 7
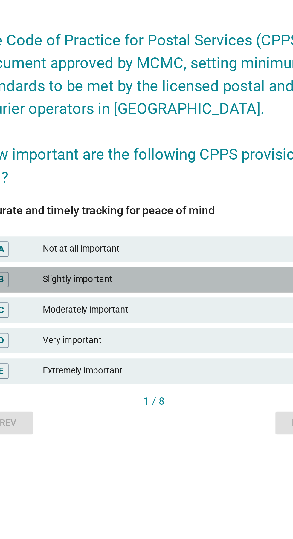
click at [96, 285] on div "Slightly important" at bounding box center [159, 281] width 131 height 7
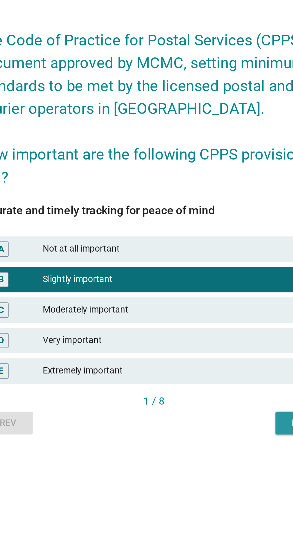
click at [210, 352] on div "Next" at bounding box center [216, 349] width 17 height 6
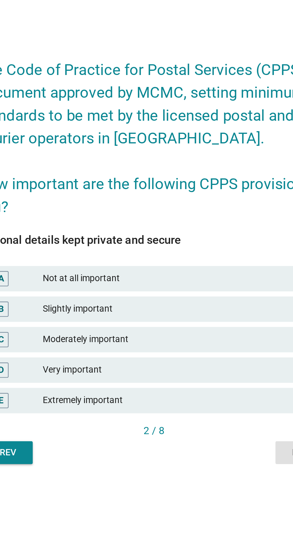
click at [98, 299] on div "Slightly important" at bounding box center [159, 295] width 131 height 7
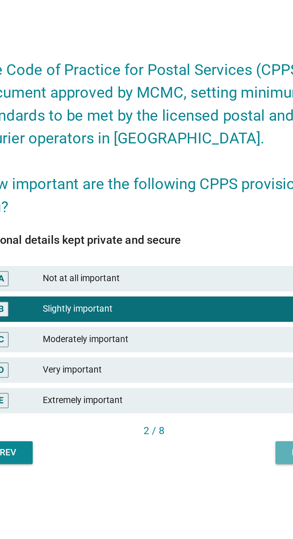
click at [207, 368] on button "Next" at bounding box center [217, 363] width 26 height 11
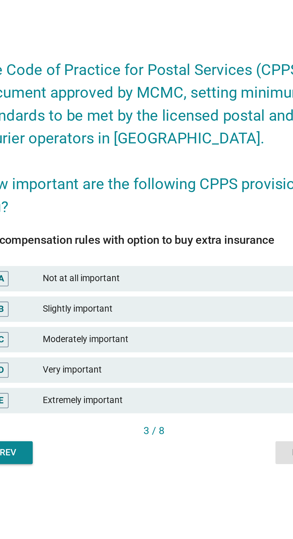
click at [103, 299] on div "Slightly important" at bounding box center [159, 295] width 131 height 7
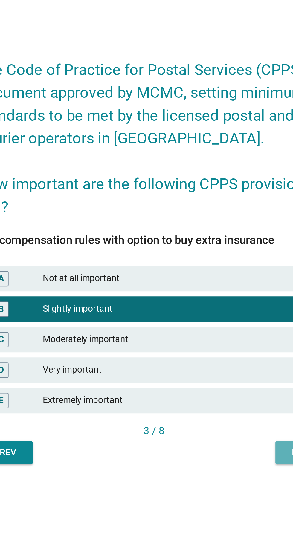
click at [206, 368] on button "Next" at bounding box center [217, 363] width 26 height 11
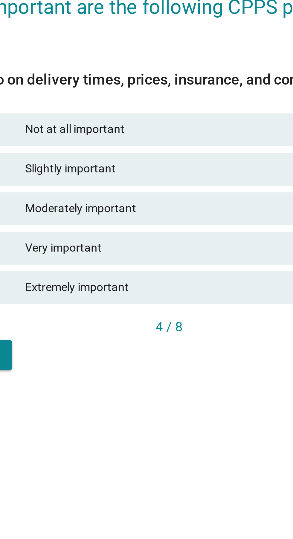
scroll to position [15, 0]
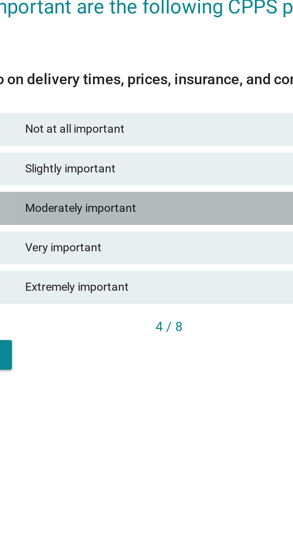
click at [95, 298] on div "Moderately important" at bounding box center [159, 294] width 131 height 7
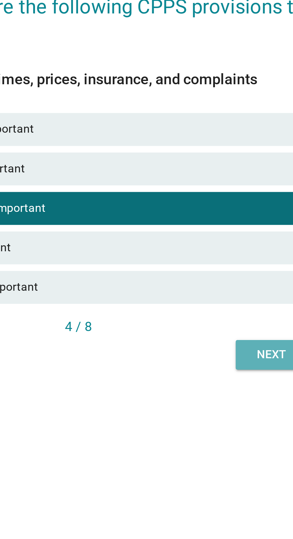
click at [211, 351] on div "Next" at bounding box center [216, 347] width 17 height 6
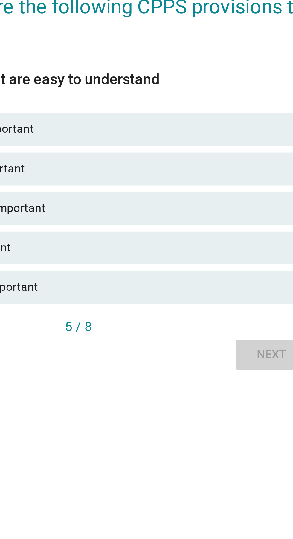
scroll to position [0, 0]
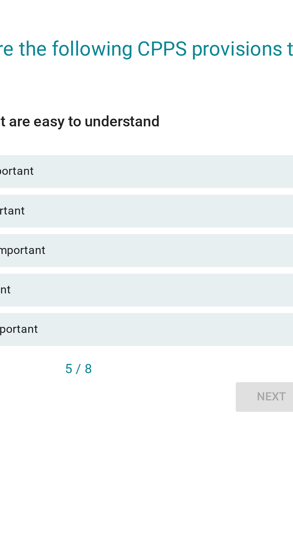
click at [126, 299] on div "Slightly important" at bounding box center [159, 295] width 131 height 7
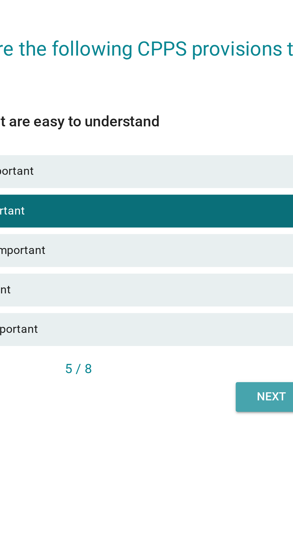
click at [216, 366] on div "Next" at bounding box center [216, 363] width 17 height 6
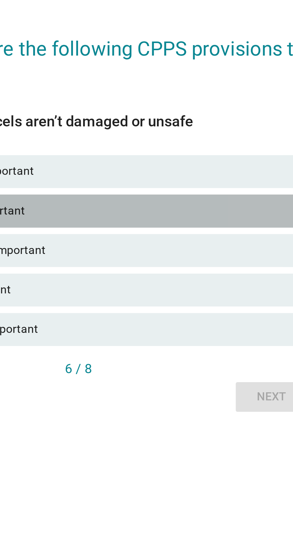
click at [125, 299] on div "Slightly important" at bounding box center [159, 295] width 131 height 7
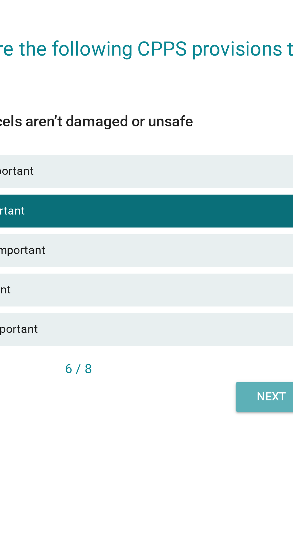
click at [216, 366] on div "Next" at bounding box center [216, 363] width 17 height 6
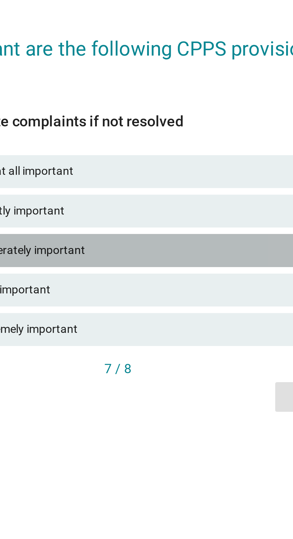
click at [119, 313] on div "Moderately important" at bounding box center [159, 309] width 131 height 7
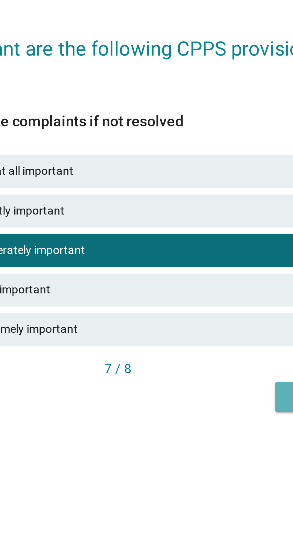
click at [205, 368] on button "Next" at bounding box center [217, 363] width 26 height 11
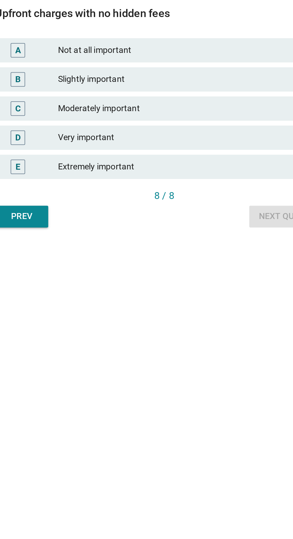
scroll to position [15, 0]
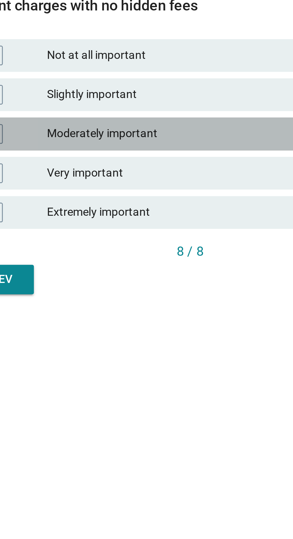
click at [149, 298] on div "Moderately important" at bounding box center [159, 294] width 131 height 7
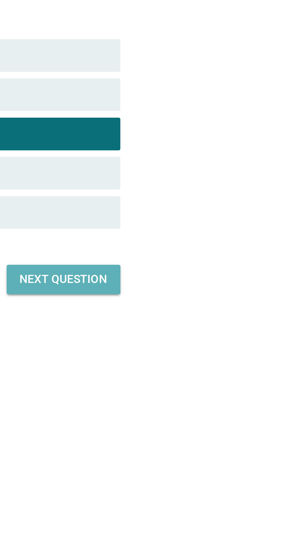
click at [219, 351] on div "Next question" at bounding box center [209, 347] width 32 height 6
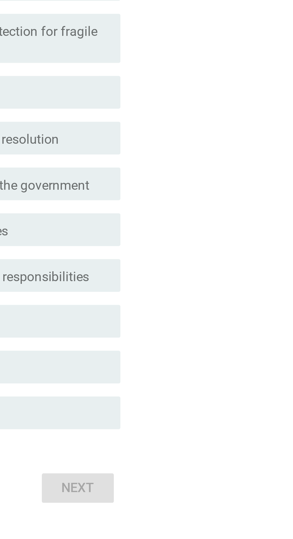
scroll to position [0, 0]
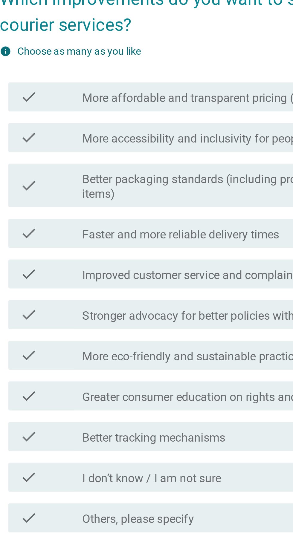
click at [169, 195] on label "More affordable and transparent pricing (no hidden fees)" at bounding box center [157, 192] width 120 height 6
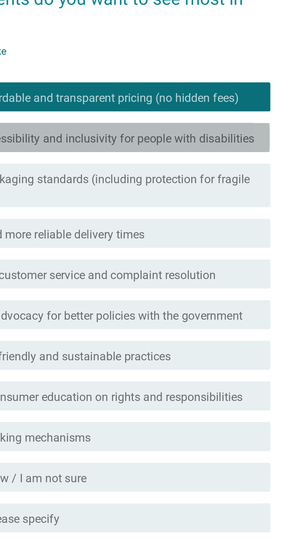
click at [223, 212] on label "More accessibility and inclusivity for people with disabilities" at bounding box center [160, 209] width 126 height 6
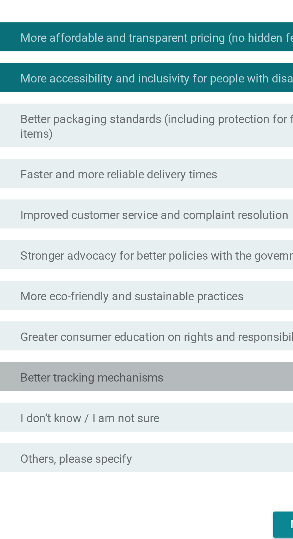
click at [172, 335] on div "check_box_outline_blank Better tracking mechanisms" at bounding box center [161, 331] width 128 height 7
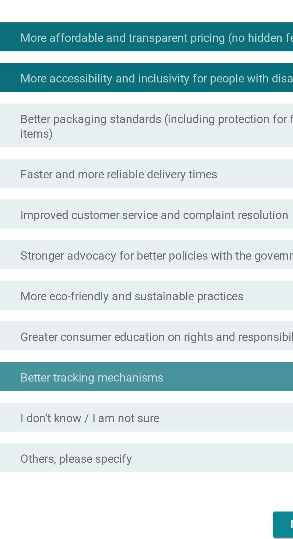
click at [171, 335] on div "check_box_outline_blank Better tracking mechanisms" at bounding box center [161, 331] width 128 height 7
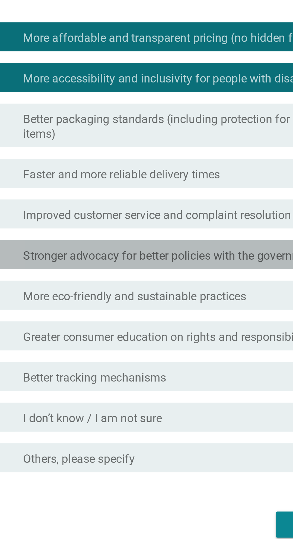
click at [90, 287] on div "check check_box_outline_blank Stronger advocacy for better policies with the go…" at bounding box center [148, 281] width 163 height 12
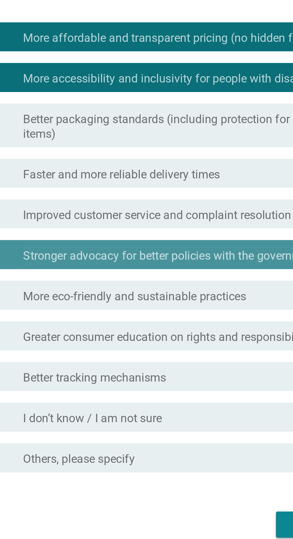
click at [187, 285] on label "Stronger advocacy for better policies with the government" at bounding box center [157, 282] width 121 height 6
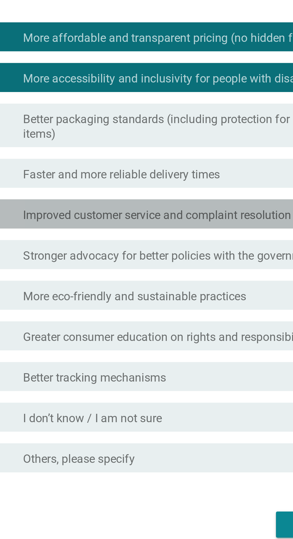
click at [98, 268] on label "Improved customer service and complaint resolution" at bounding box center [152, 265] width 110 height 6
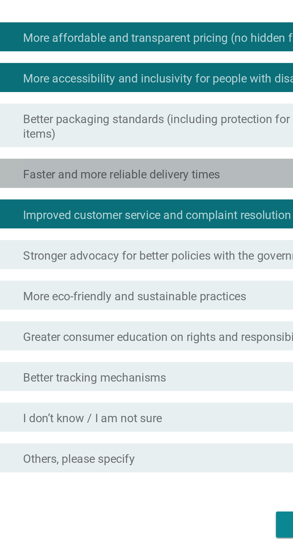
click at [93, 251] on div "check" at bounding box center [84, 247] width 26 height 7
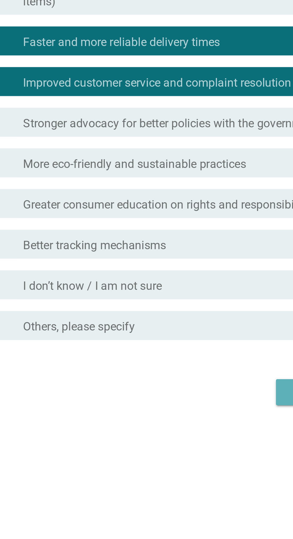
click at [207, 396] on div "Next" at bounding box center [214, 392] width 17 height 7
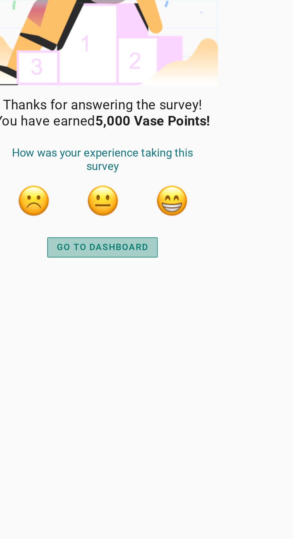
click at [154, 195] on button "GO TO DASHBOARD" at bounding box center [146, 191] width 59 height 11
